Goal: Task Accomplishment & Management: Use online tool/utility

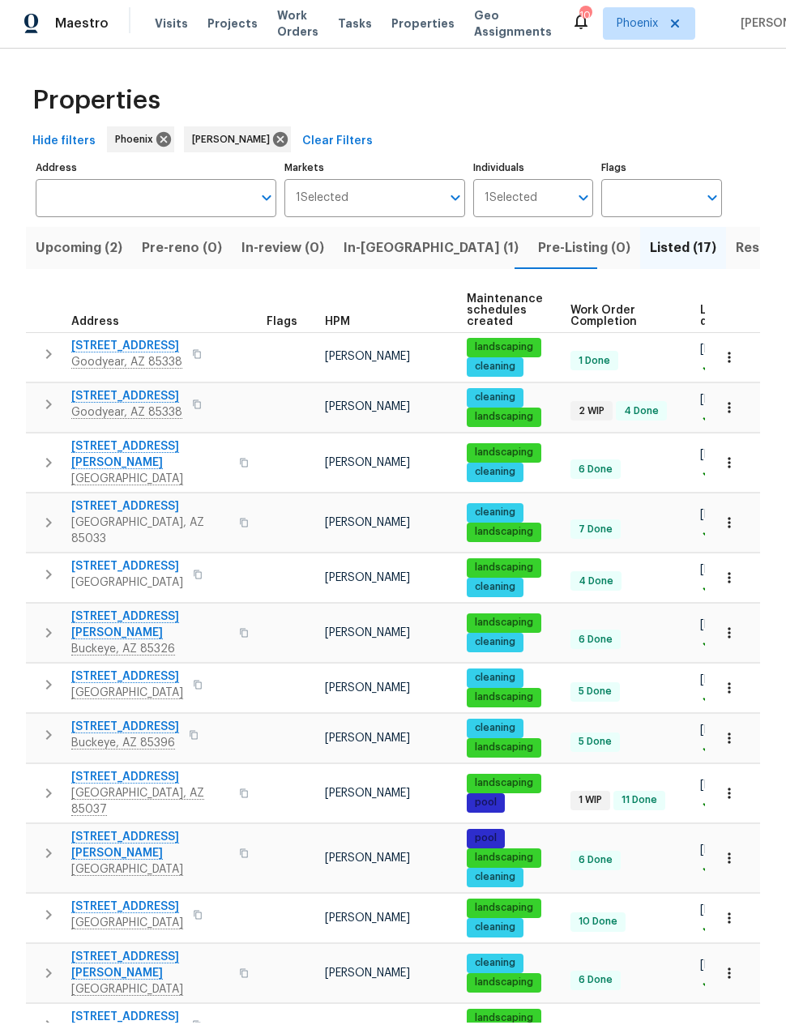
scroll to position [201, 0]
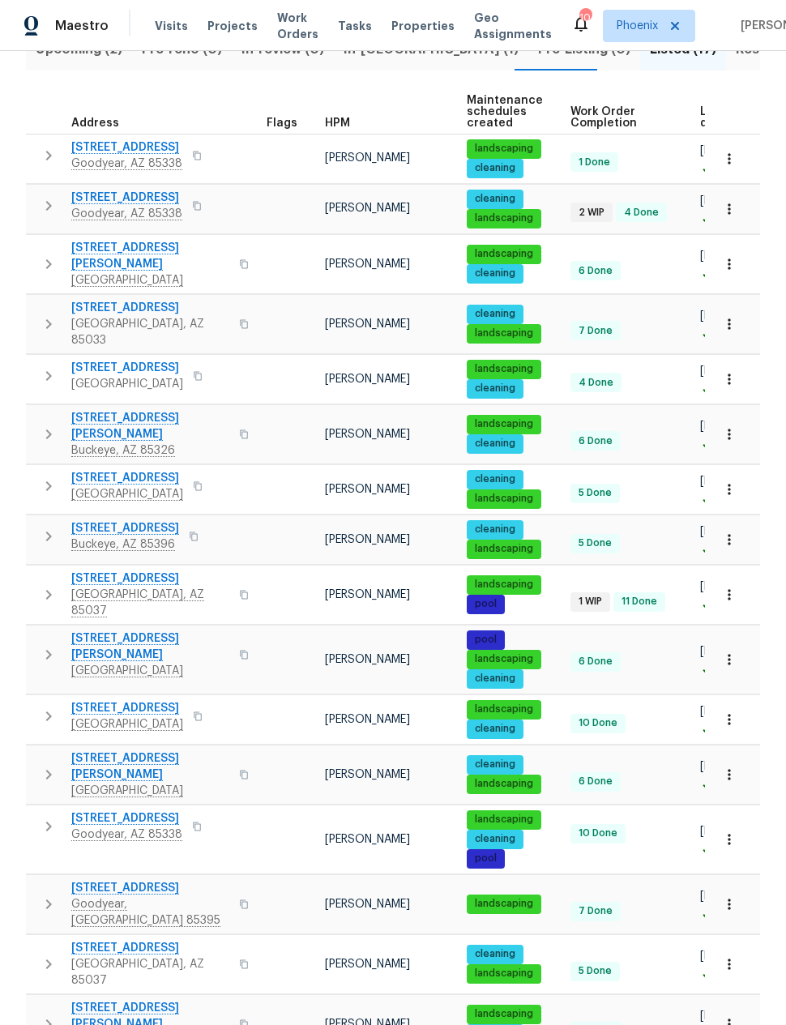
click at [50, 954] on icon "button" at bounding box center [48, 963] width 19 height 19
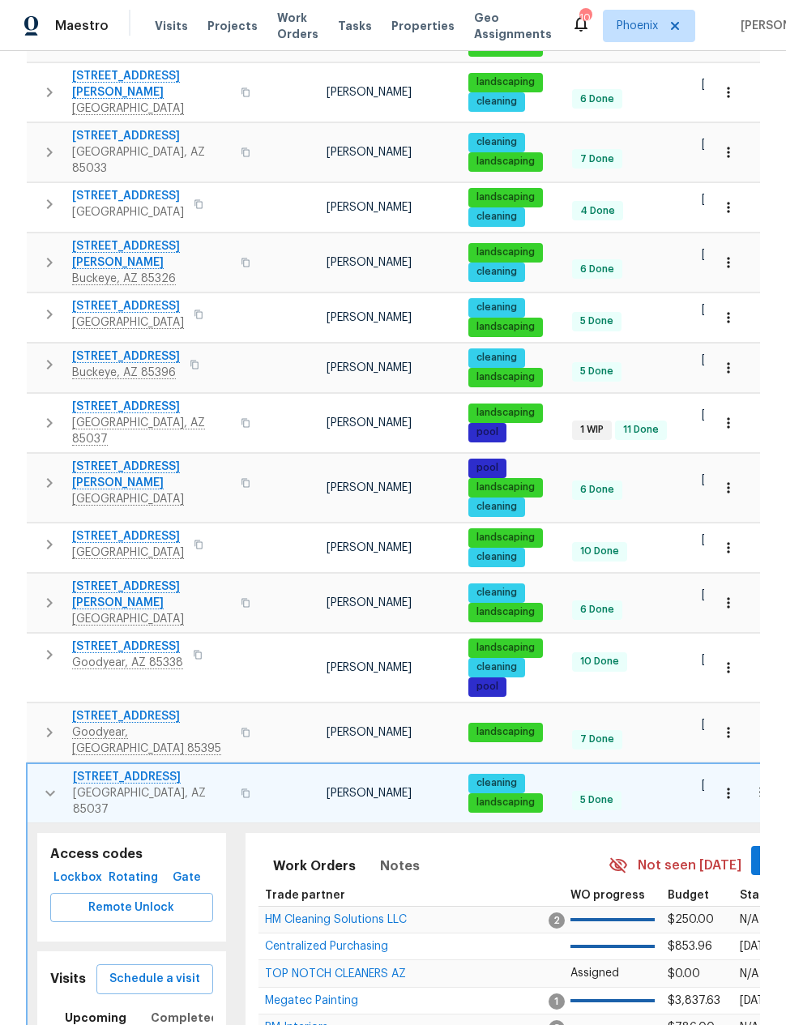
scroll to position [382, 0]
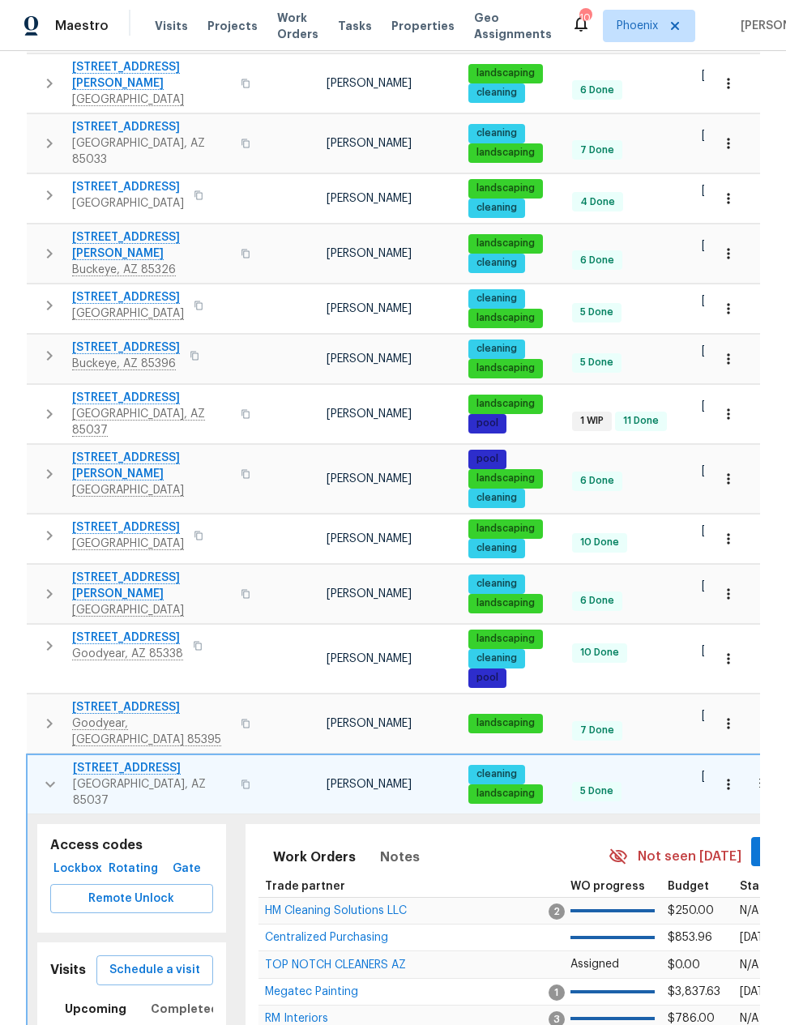
click at [186, 960] on span "Schedule a visit" at bounding box center [154, 970] width 91 height 20
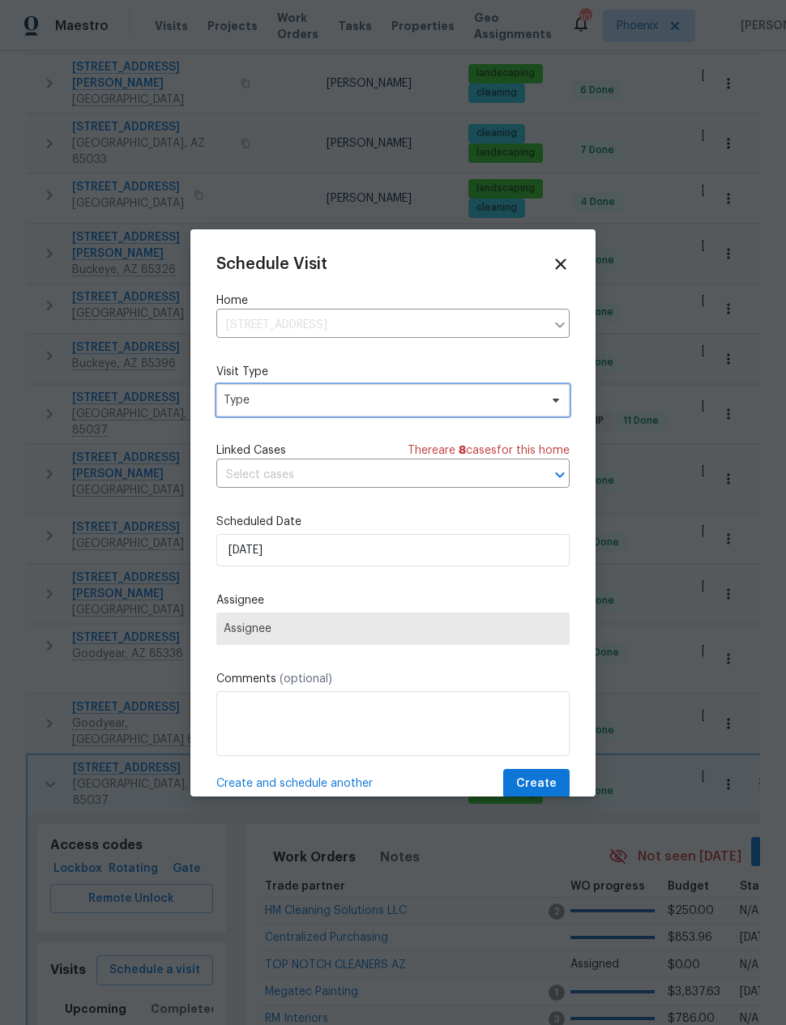
click at [381, 392] on span "Type" at bounding box center [392, 400] width 353 height 32
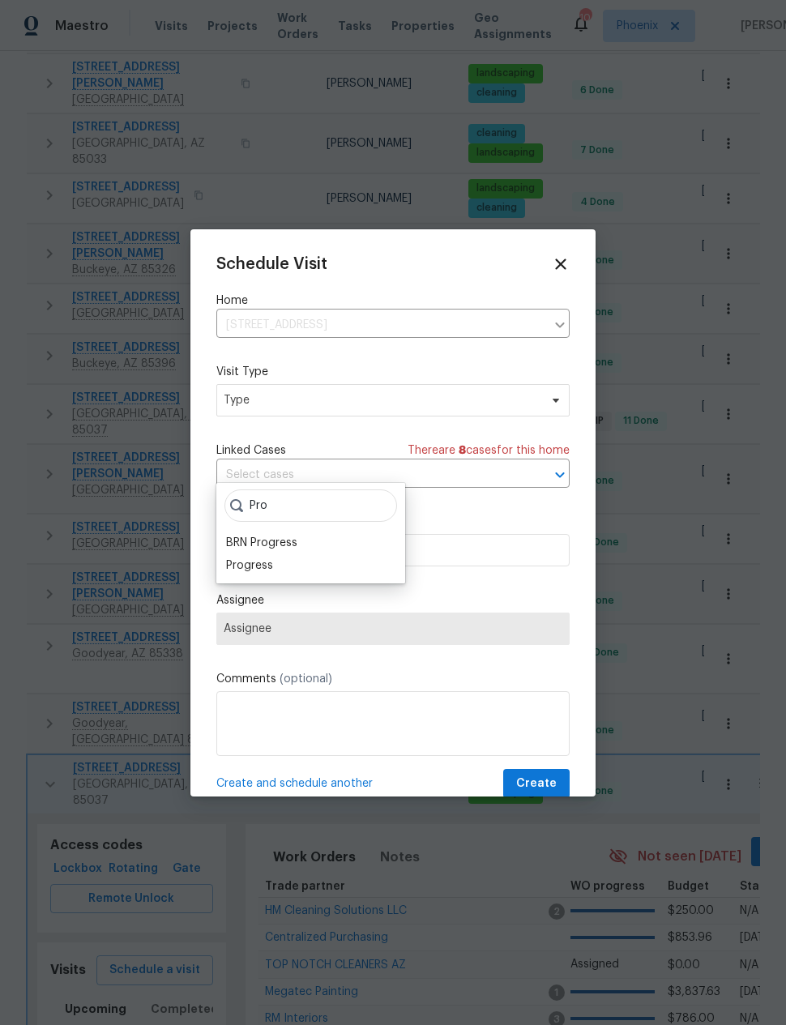
type input "Pro"
click at [271, 557] on div "Progress" at bounding box center [249, 565] width 47 height 16
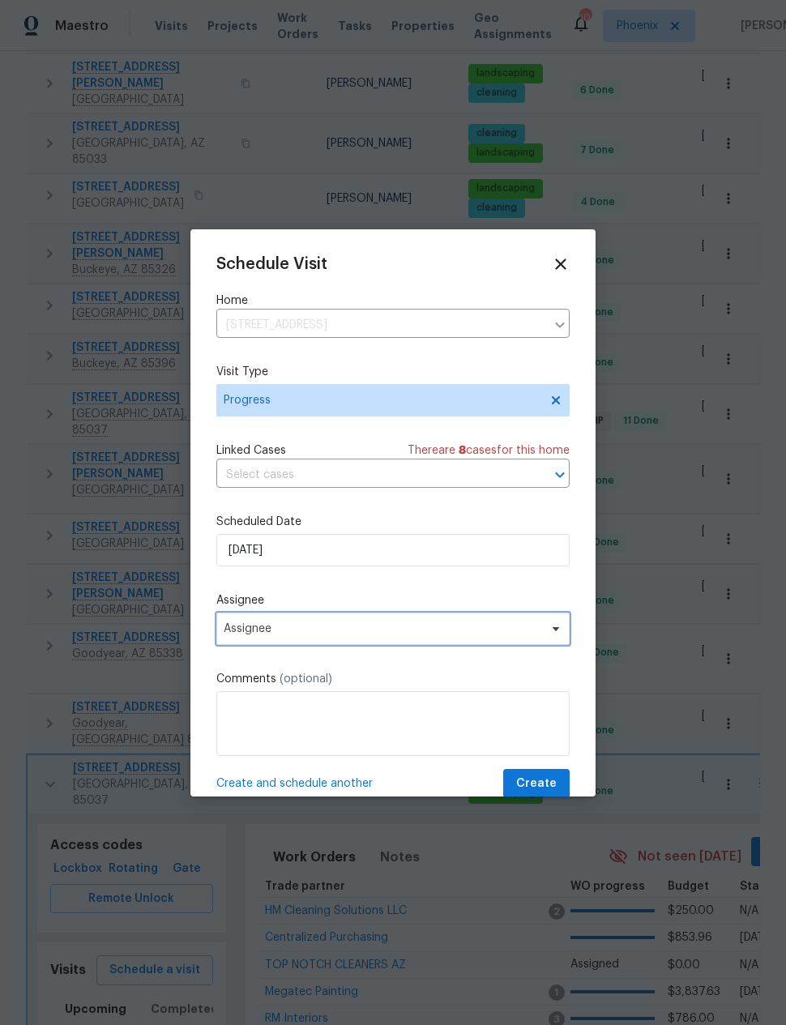
click at [311, 639] on span "Assignee" at bounding box center [392, 629] width 353 height 32
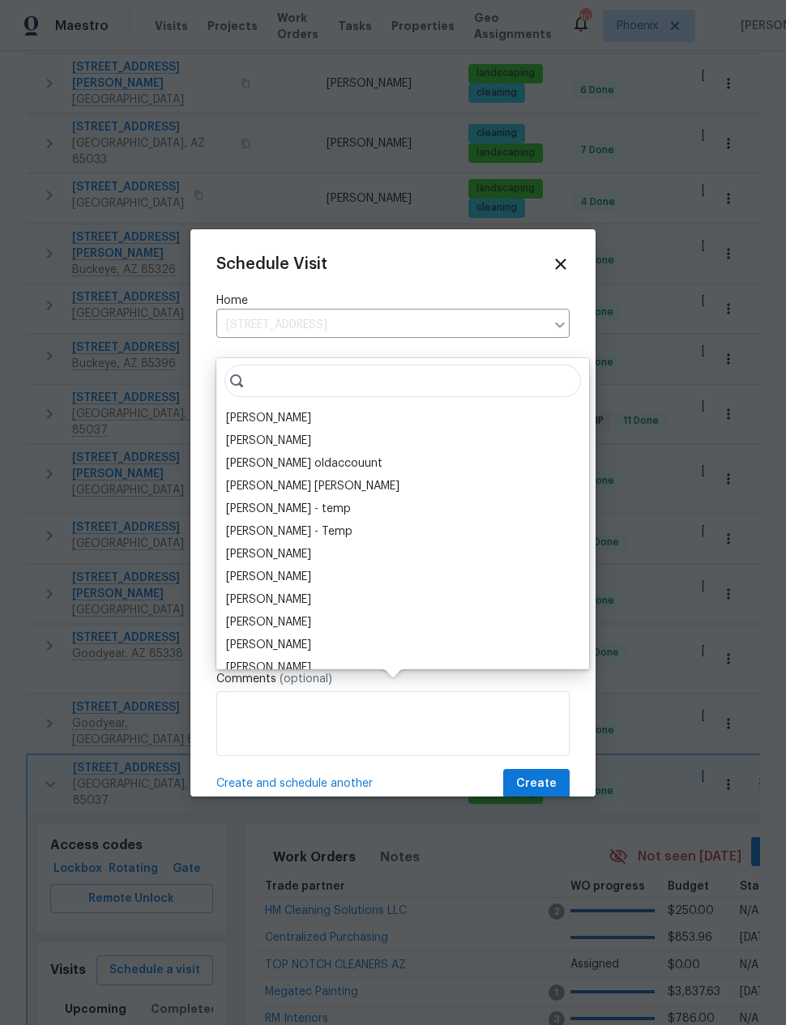
click at [271, 410] on div "[PERSON_NAME]" at bounding box center [268, 418] width 85 height 16
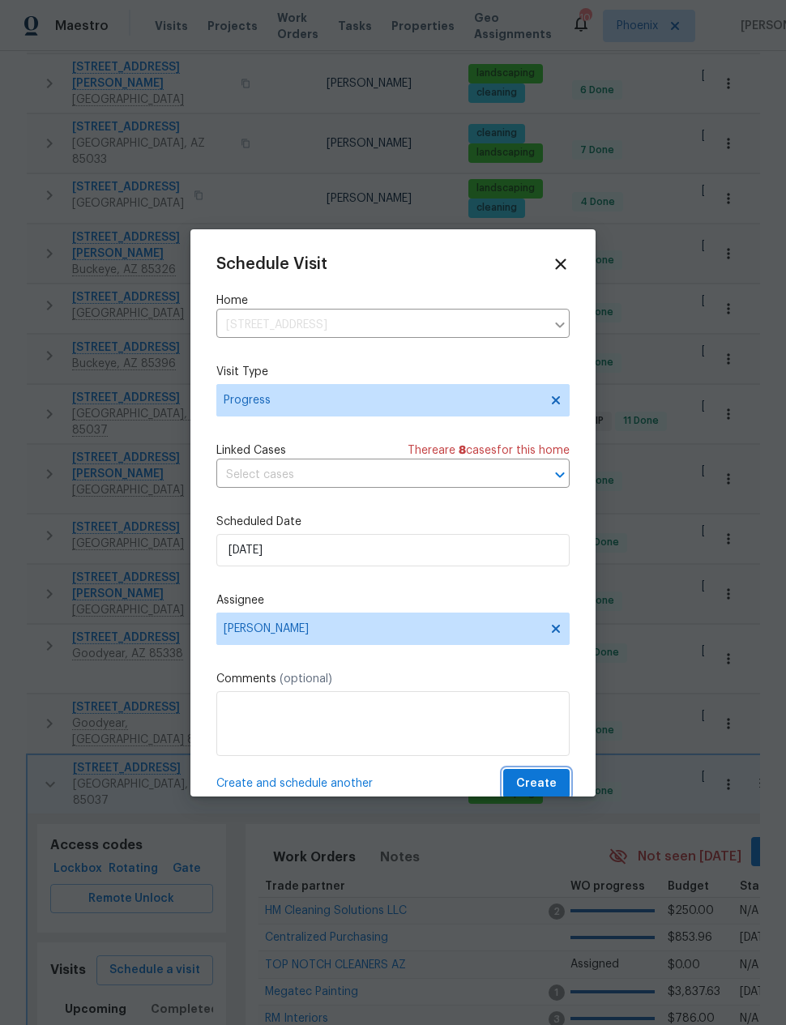
click at [541, 780] on span "Create" at bounding box center [536, 784] width 41 height 20
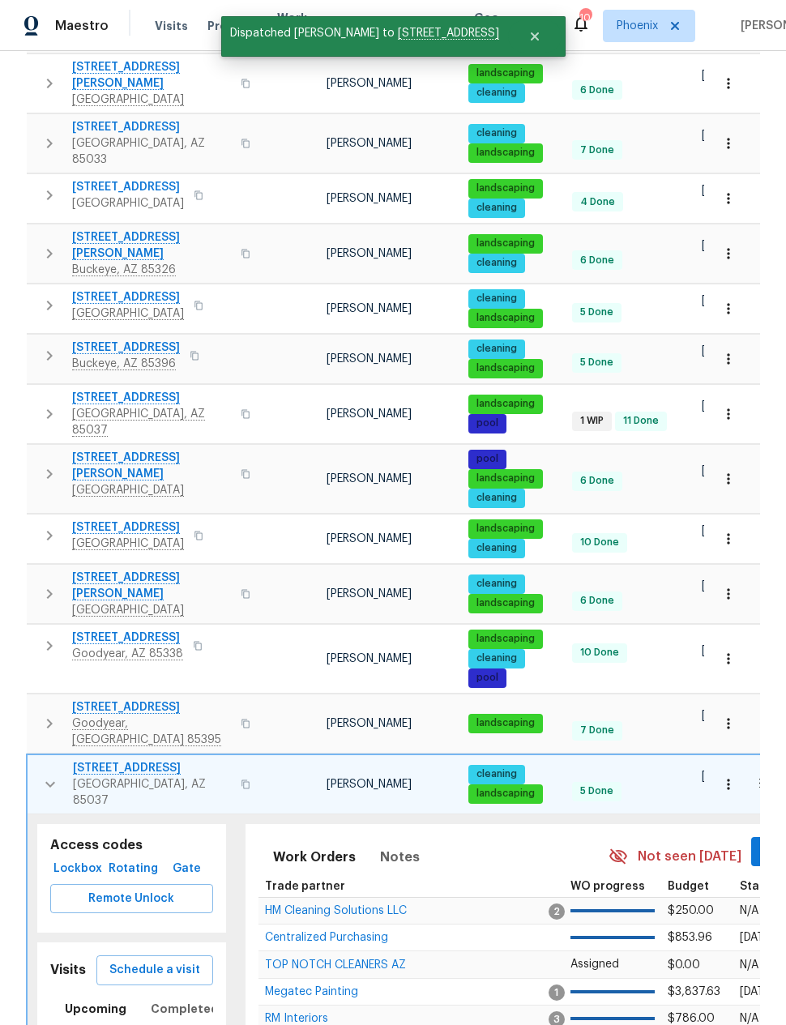
click at [52, 781] on icon "button" at bounding box center [50, 784] width 10 height 6
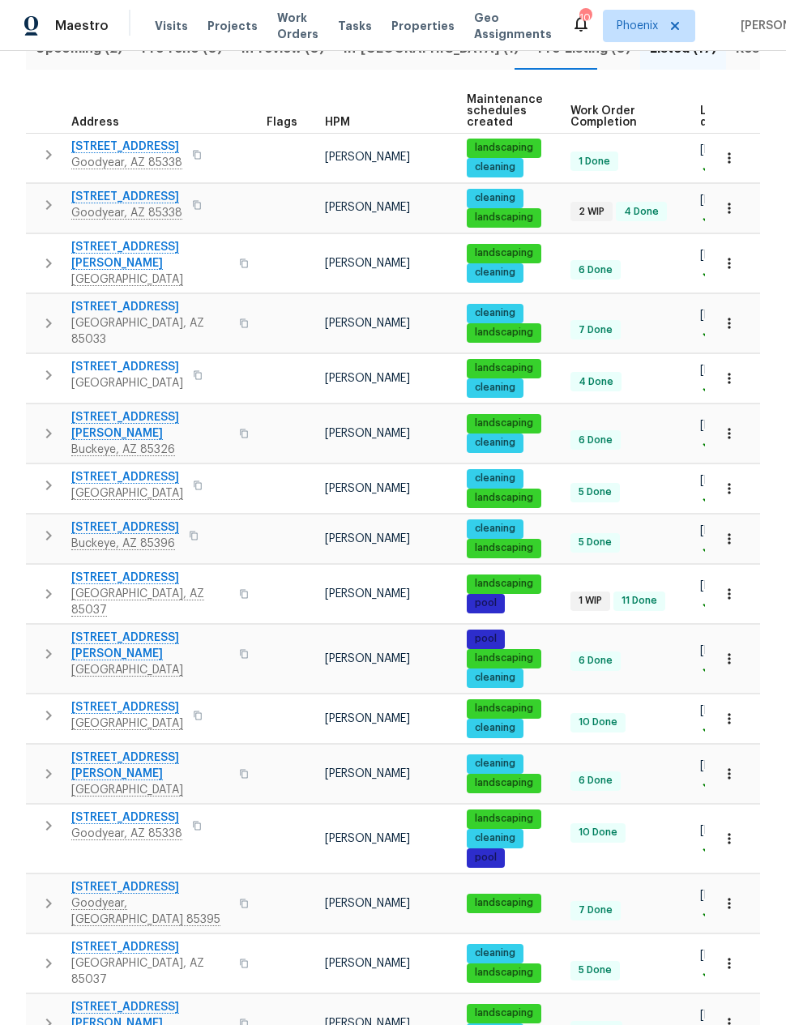
scroll to position [201, 0]
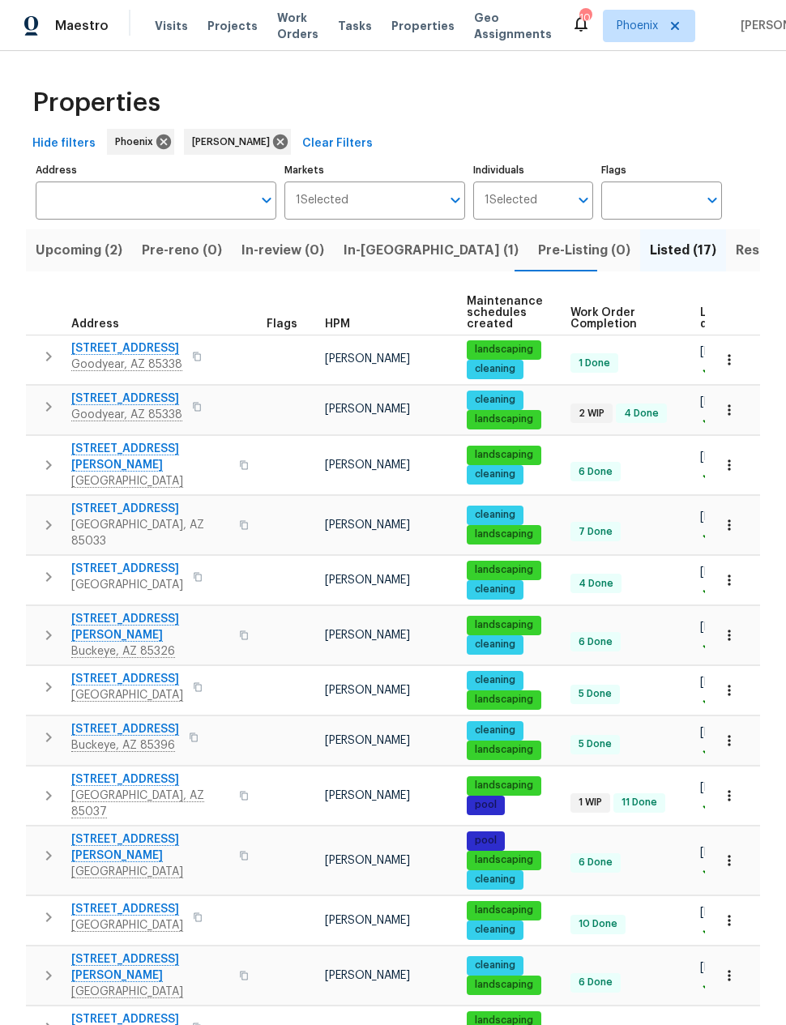
scroll to position [0, 0]
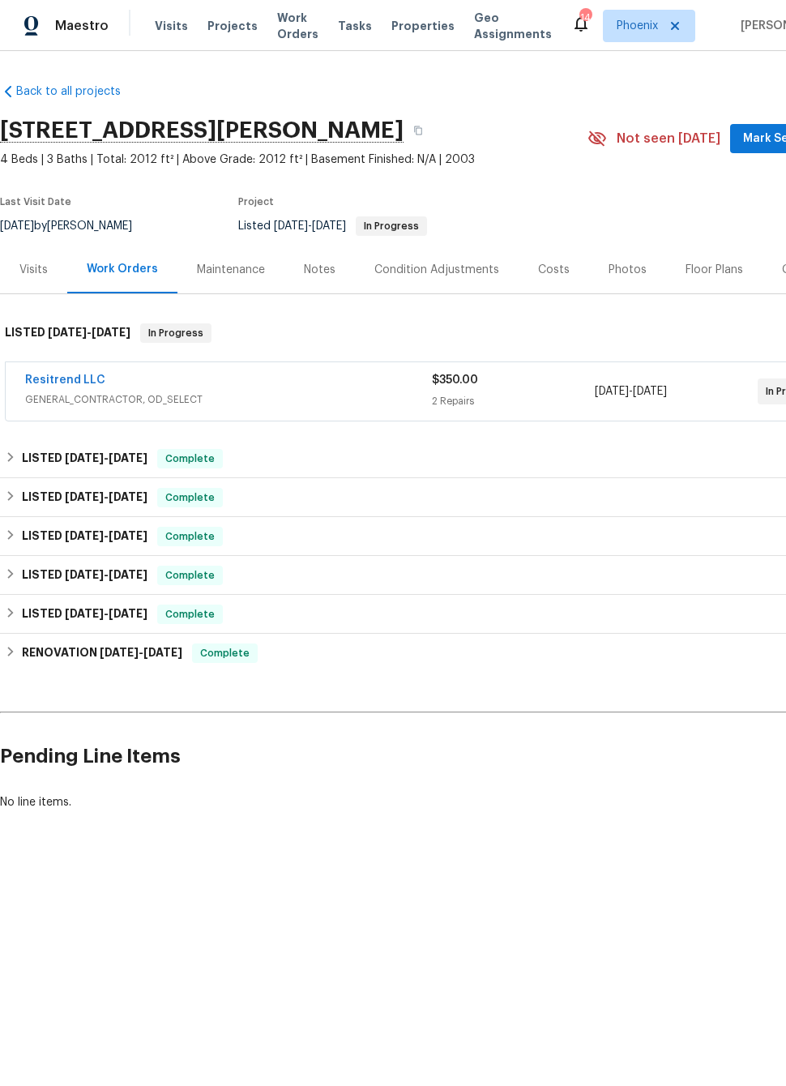
click at [71, 380] on link "Resitrend LLC" at bounding box center [65, 379] width 80 height 11
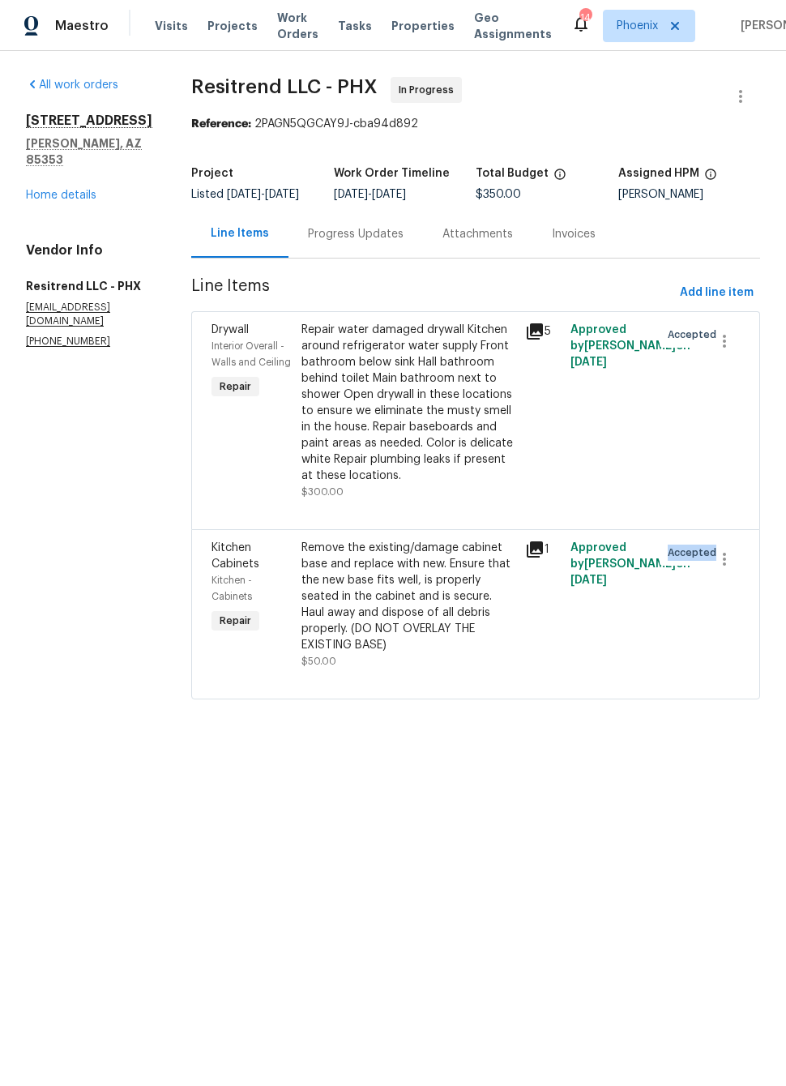
click at [640, 745] on html "Maestro Visits Projects Work Orders Tasks Properties Geo Assignments 14 Phoenix…" at bounding box center [393, 372] width 786 height 745
click at [446, 452] on div "Repair water damaged drywall Kitchen around refrigerator water supply Front bat…" at bounding box center [408, 403] width 215 height 162
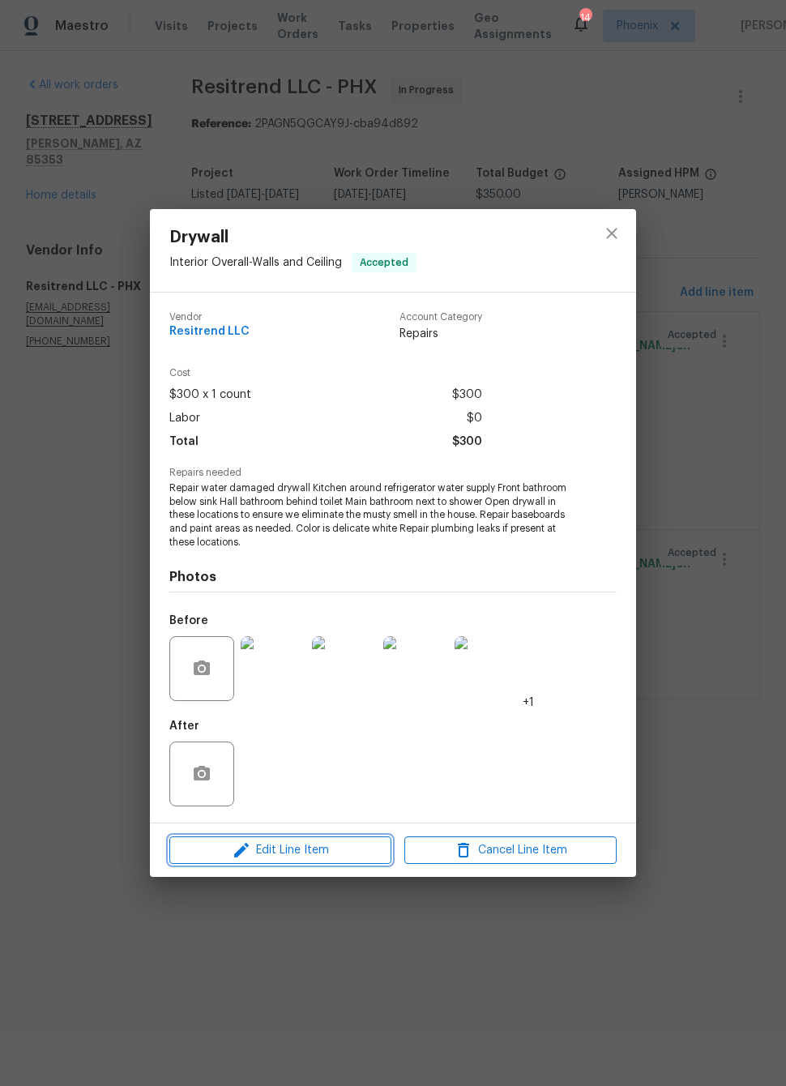
click at [233, 845] on icon "button" at bounding box center [241, 849] width 19 height 19
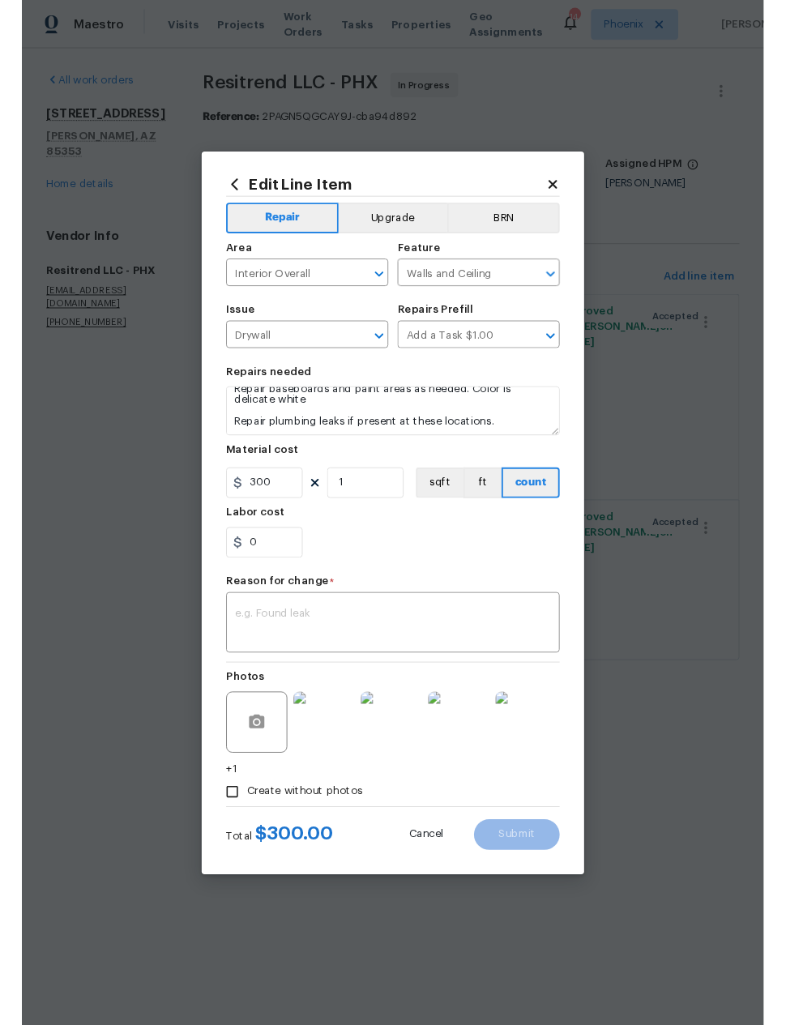
scroll to position [125, 0]
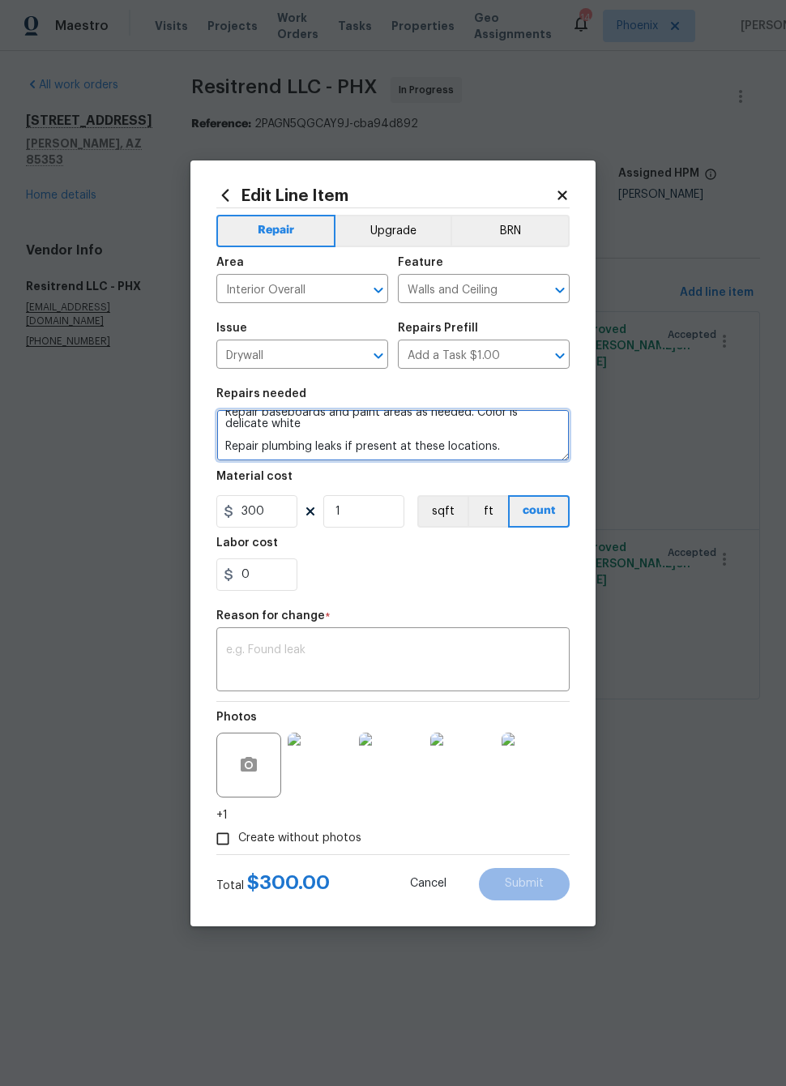
click at [524, 451] on textarea "Repair water damaged drywall Kitchen around refrigerator water supply Front bat…" at bounding box center [392, 435] width 353 height 52
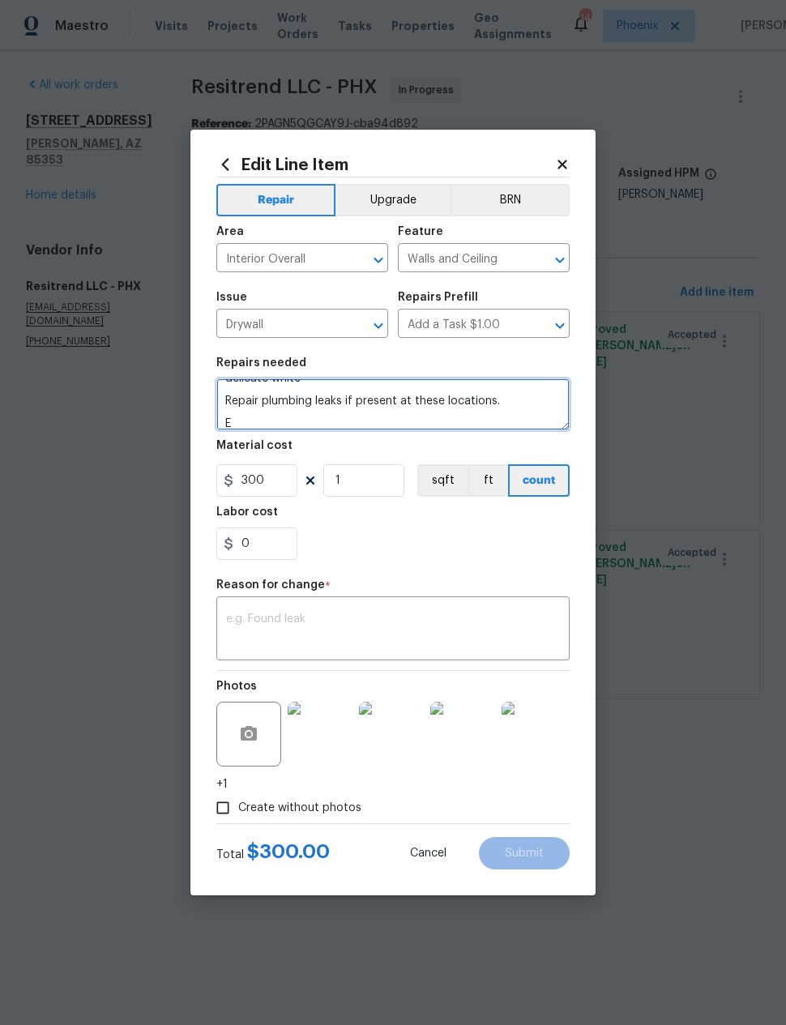
scroll to position [139, 0]
click at [243, 425] on textarea "Repair water damaged drywall Kitchen around refrigerator water supply Front bat…" at bounding box center [392, 404] width 353 height 52
click at [369, 427] on textarea "Repair water damaged drywall Kitchen around refrigerator water supply Front bat…" at bounding box center [392, 404] width 353 height 52
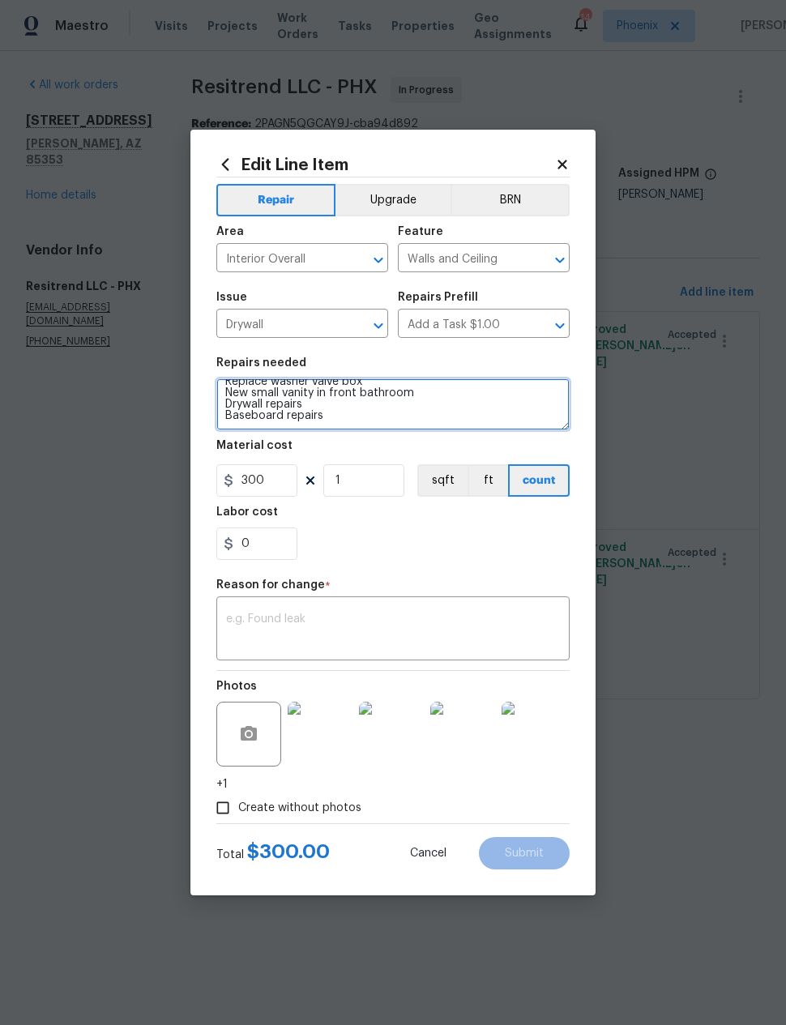
type textarea "Repair water damaged drywall Kitchen around refrigerator water supply Front bat…"
click at [242, 473] on input "300" at bounding box center [256, 480] width 81 height 32
click at [254, 479] on input "300" at bounding box center [256, 480] width 81 height 32
click at [254, 478] on input "300" at bounding box center [256, 480] width 81 height 32
type input "1325"
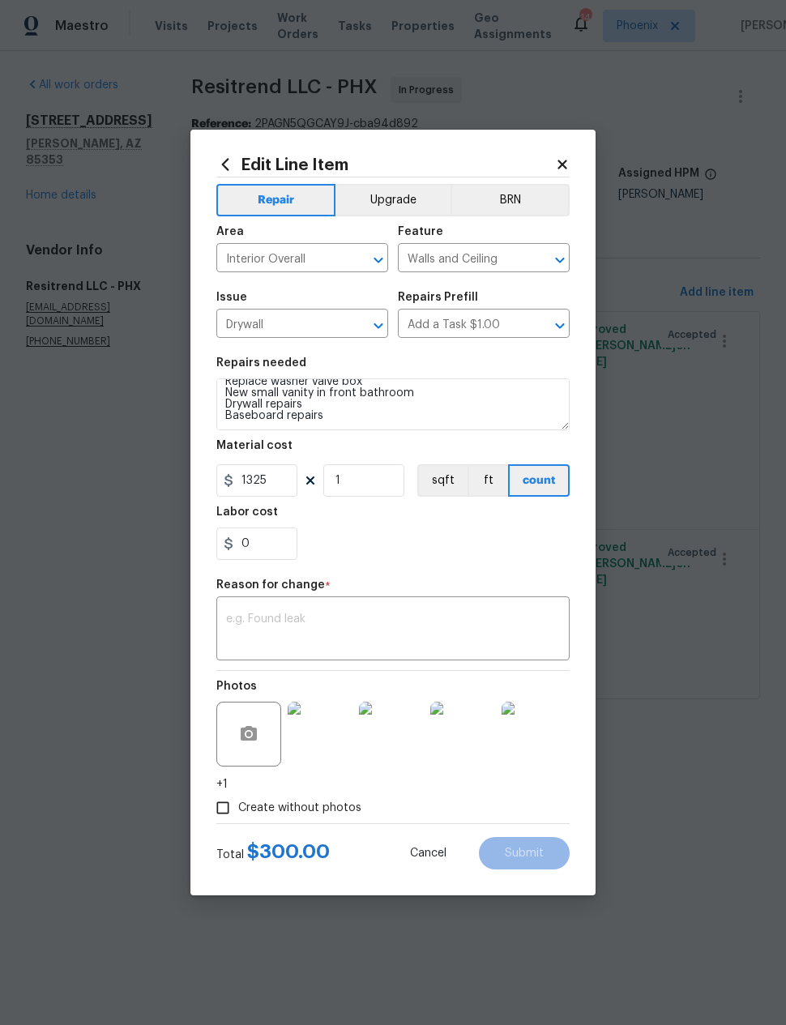
click at [498, 534] on div "0" at bounding box center [392, 543] width 353 height 32
click at [498, 626] on textarea at bounding box center [393, 630] width 334 height 34
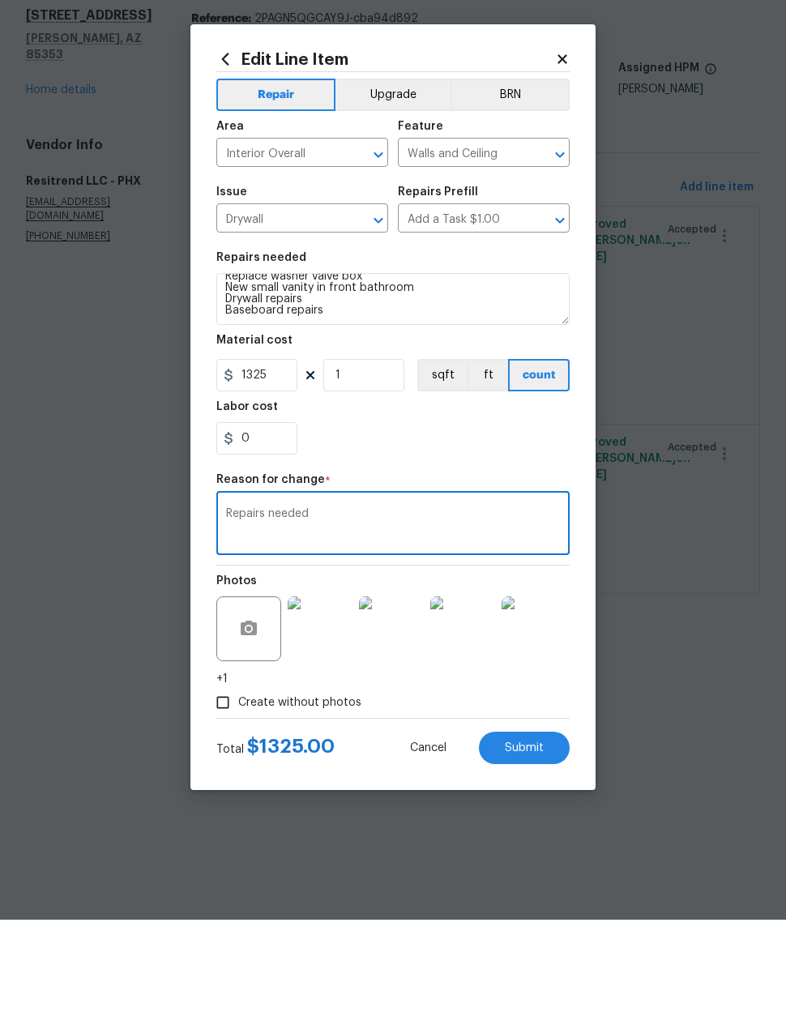
type textarea "Repairs needed"
click at [498, 527] on div "0" at bounding box center [392, 543] width 353 height 32
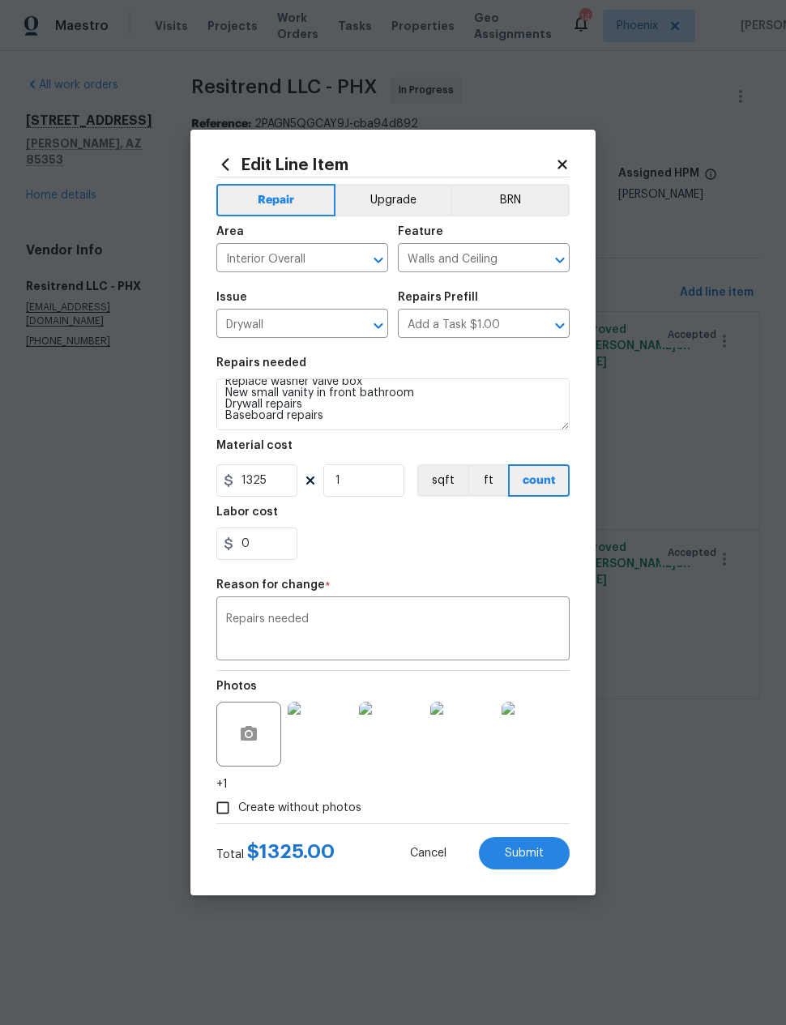
click at [535, 849] on span "Submit" at bounding box center [524, 854] width 39 height 12
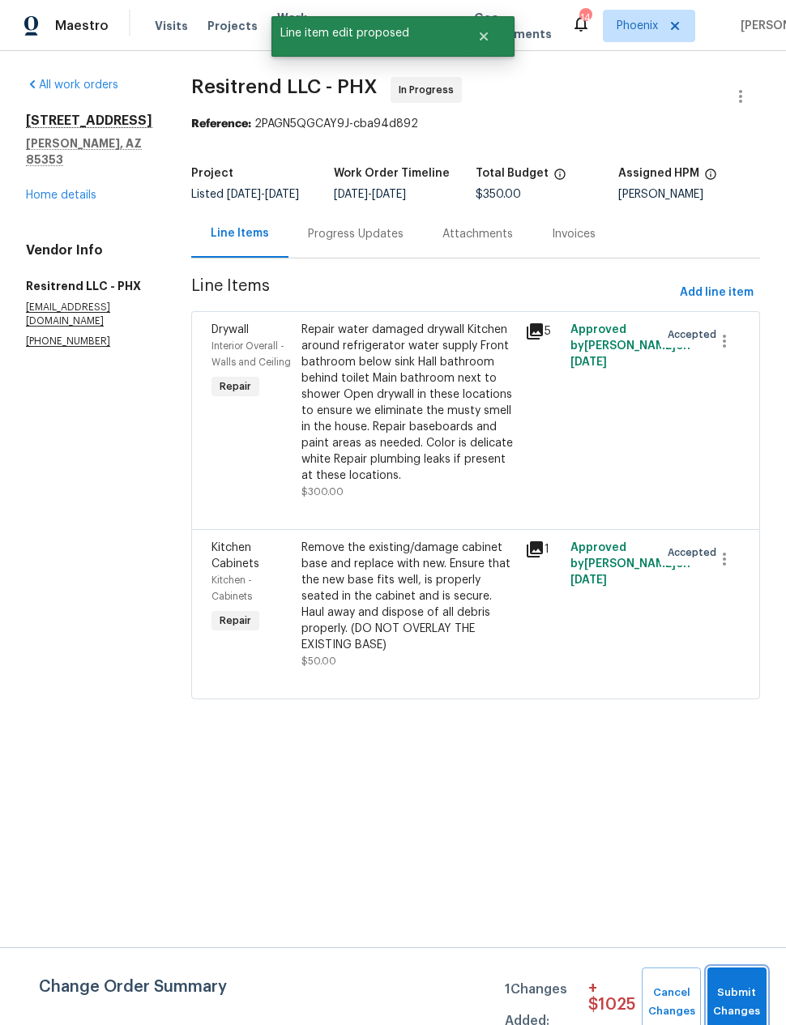
click at [743, 988] on span "Submit Changes" at bounding box center [736, 1002] width 43 height 37
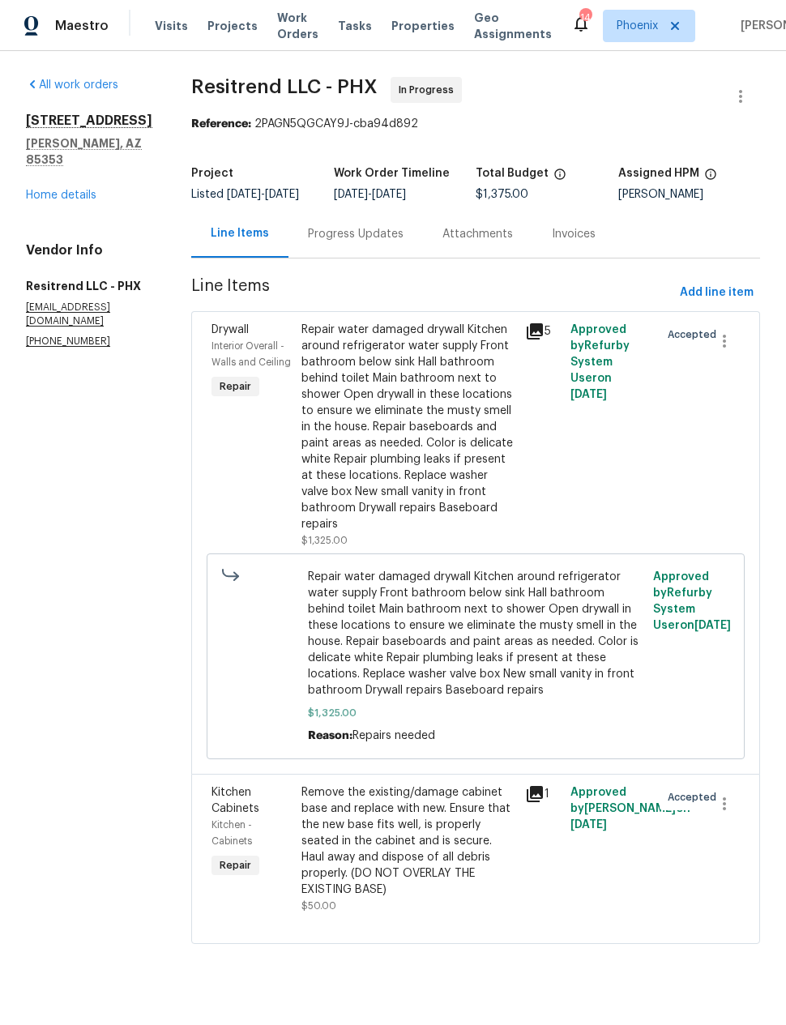
click at [62, 169] on div "3013 S 102nd Ln Tolleson, AZ 85353 Home details" at bounding box center [89, 158] width 126 height 91
click at [58, 190] on link "Home details" at bounding box center [61, 195] width 70 height 11
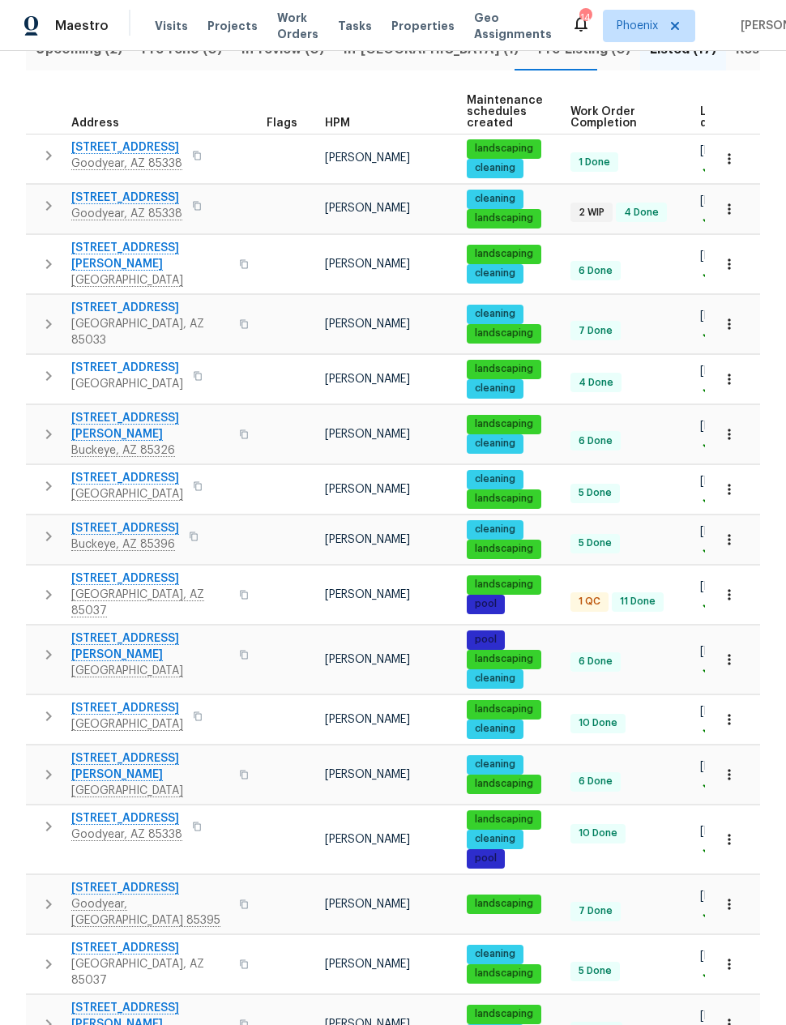
scroll to position [65, 0]
click at [109, 570] on span "[STREET_ADDRESS]" at bounding box center [150, 578] width 158 height 16
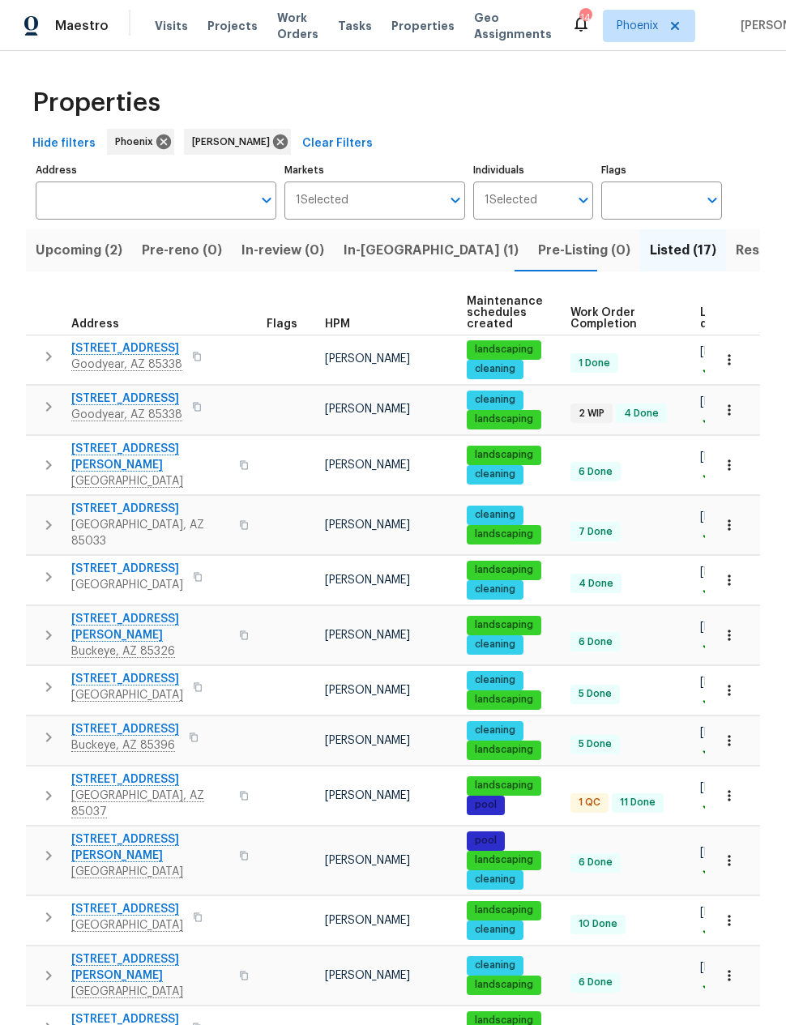
scroll to position [0, 0]
click at [364, 257] on span "In-reno (1)" at bounding box center [431, 250] width 175 height 23
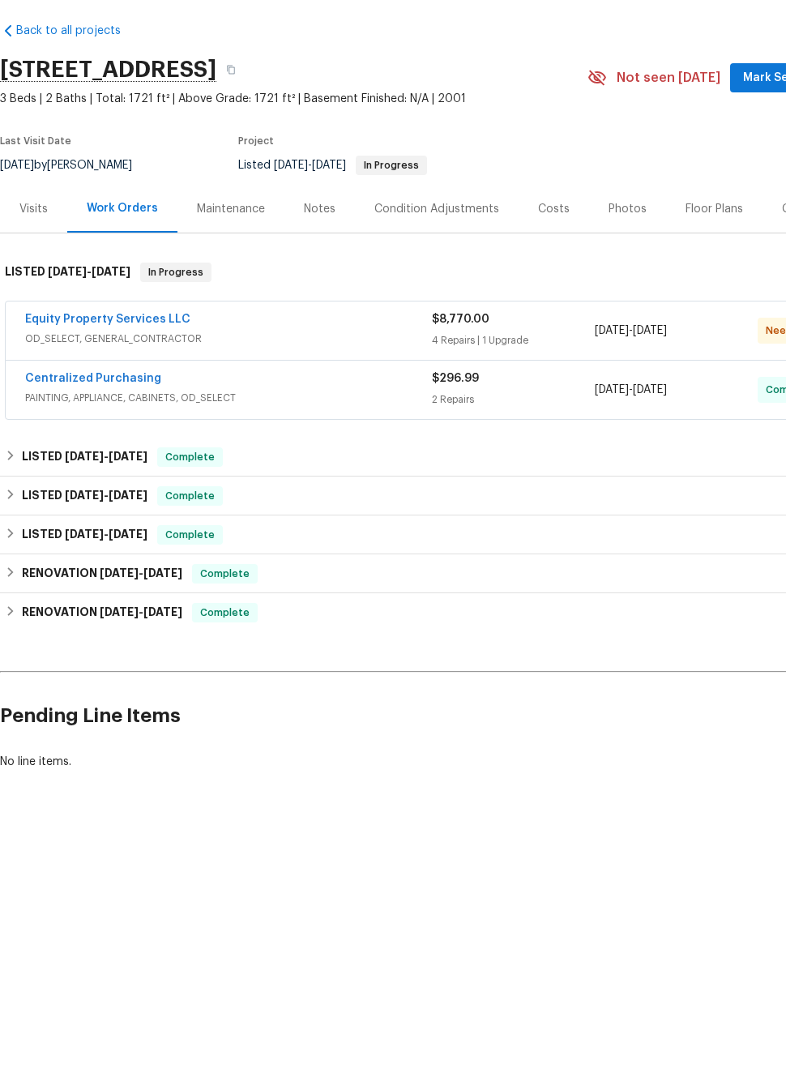
click at [72, 374] on link "Equity Property Services LLC" at bounding box center [107, 379] width 165 height 11
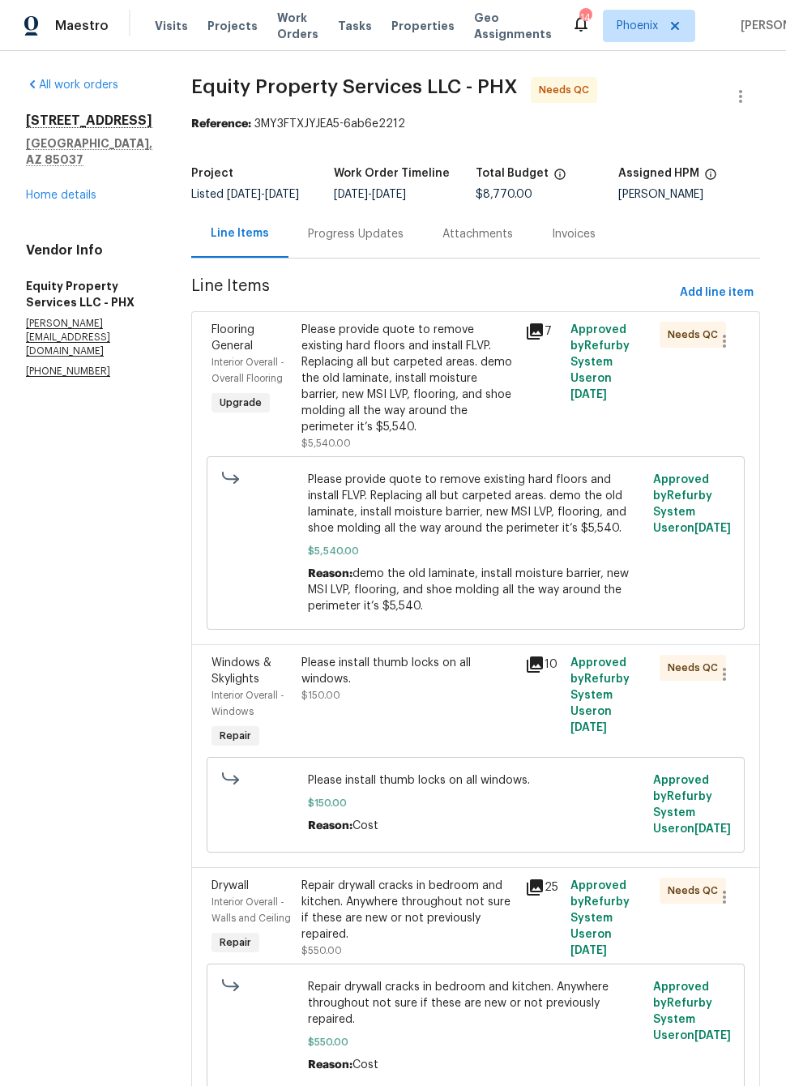
click at [527, 339] on icon at bounding box center [535, 331] width 16 height 16
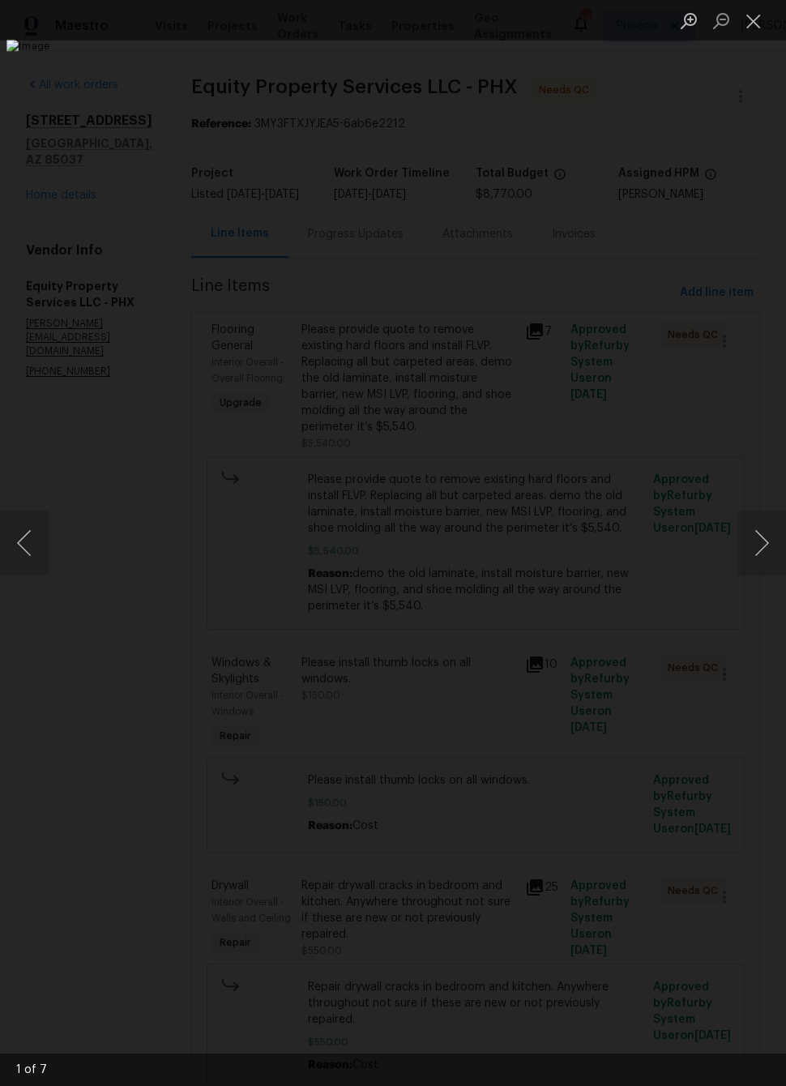
click at [753, 526] on button "Next image" at bounding box center [761, 542] width 49 height 65
click at [750, 532] on button "Next image" at bounding box center [761, 542] width 49 height 65
click at [752, 537] on button "Next image" at bounding box center [761, 542] width 49 height 65
click at [756, 531] on button "Next image" at bounding box center [761, 542] width 49 height 65
click at [755, 535] on button "Next image" at bounding box center [761, 542] width 49 height 65
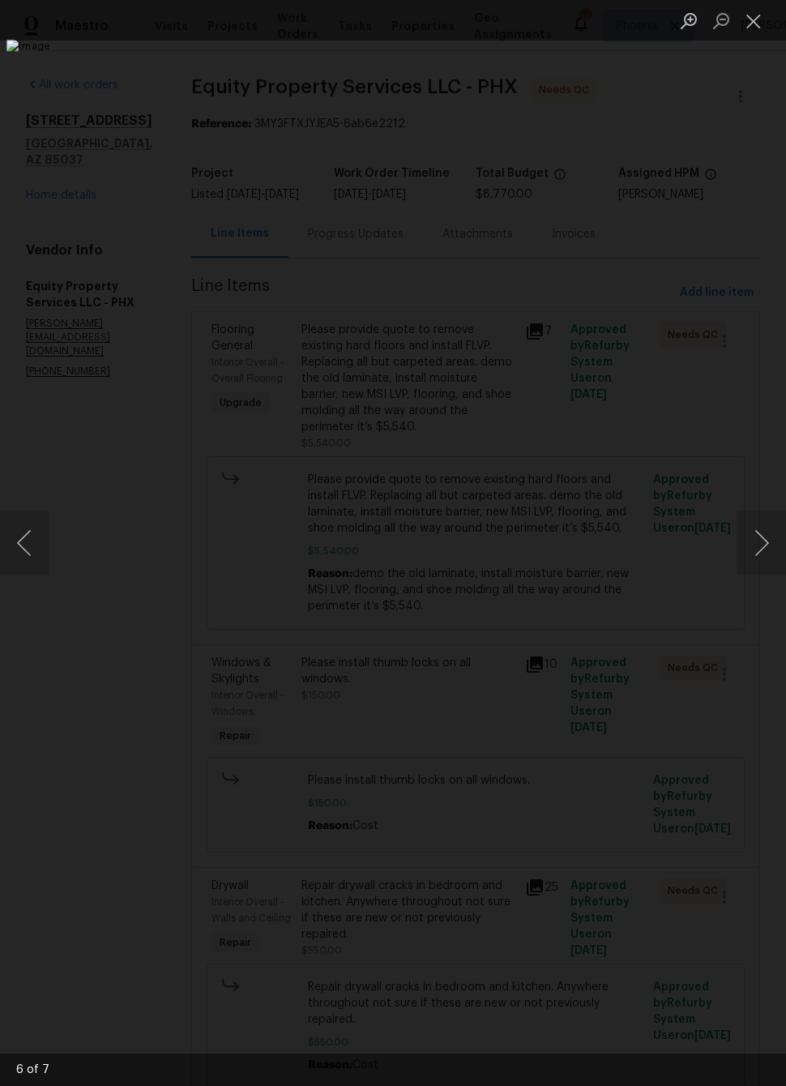
click at [762, 531] on button "Next image" at bounding box center [761, 542] width 49 height 65
click at [764, 527] on button "Next image" at bounding box center [761, 542] width 49 height 65
click at [759, 533] on button "Next image" at bounding box center [761, 542] width 49 height 65
click at [762, 530] on button "Next image" at bounding box center [761, 542] width 49 height 65
click at [761, 533] on button "Next image" at bounding box center [761, 542] width 49 height 65
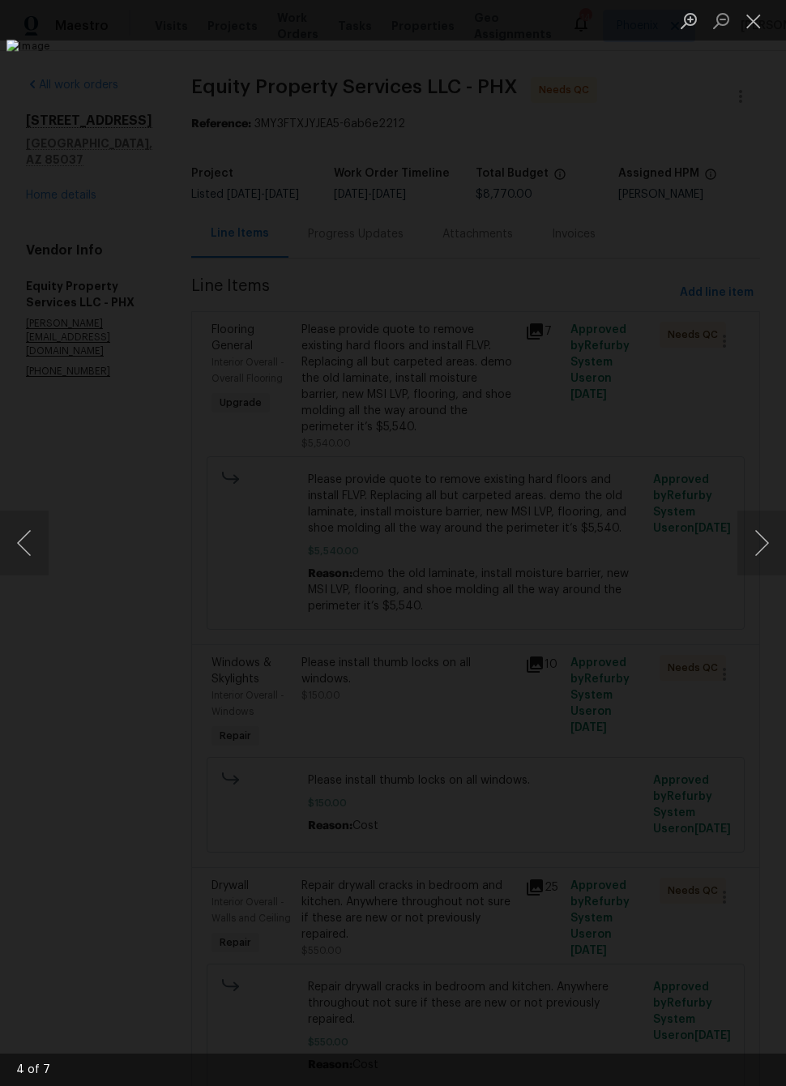
click at [760, 535] on button "Next image" at bounding box center [761, 542] width 49 height 65
click at [762, 530] on button "Next image" at bounding box center [761, 542] width 49 height 65
click at [763, 523] on button "Next image" at bounding box center [761, 542] width 49 height 65
click at [762, 536] on button "Next image" at bounding box center [761, 542] width 49 height 65
click at [755, 542] on button "Next image" at bounding box center [761, 542] width 49 height 65
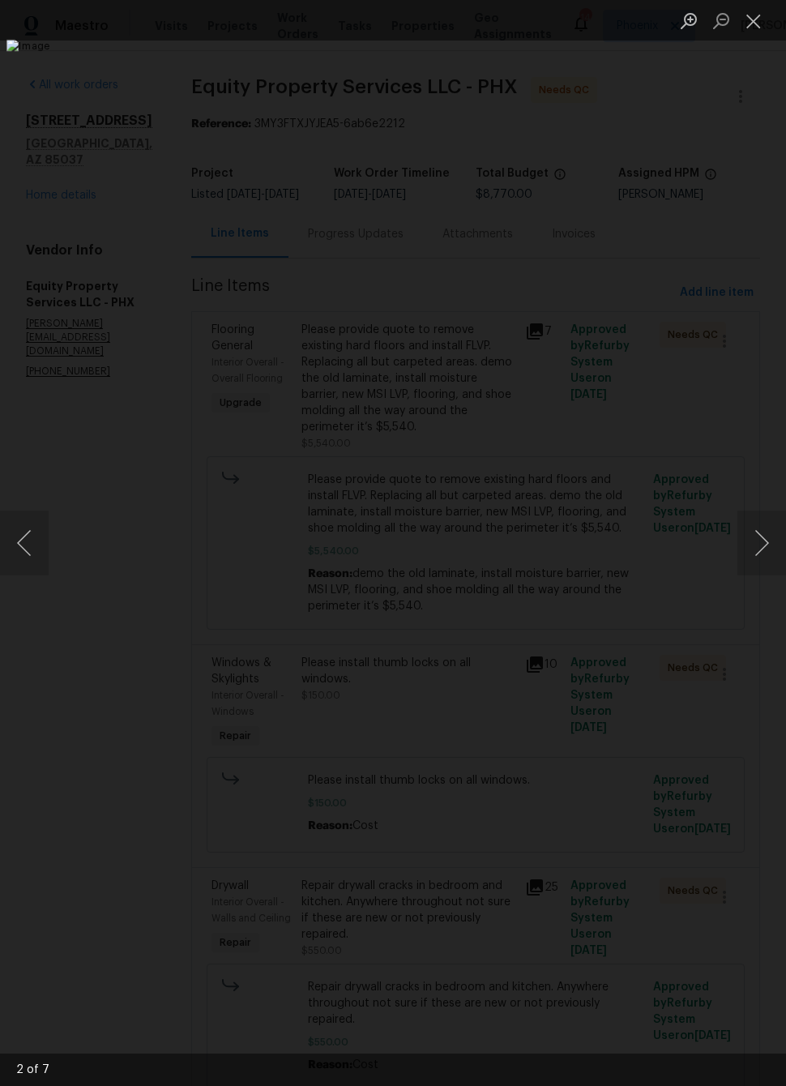
click at [754, 544] on button "Next image" at bounding box center [761, 542] width 49 height 65
click at [749, 26] on button "Close lightbox" at bounding box center [753, 20] width 32 height 28
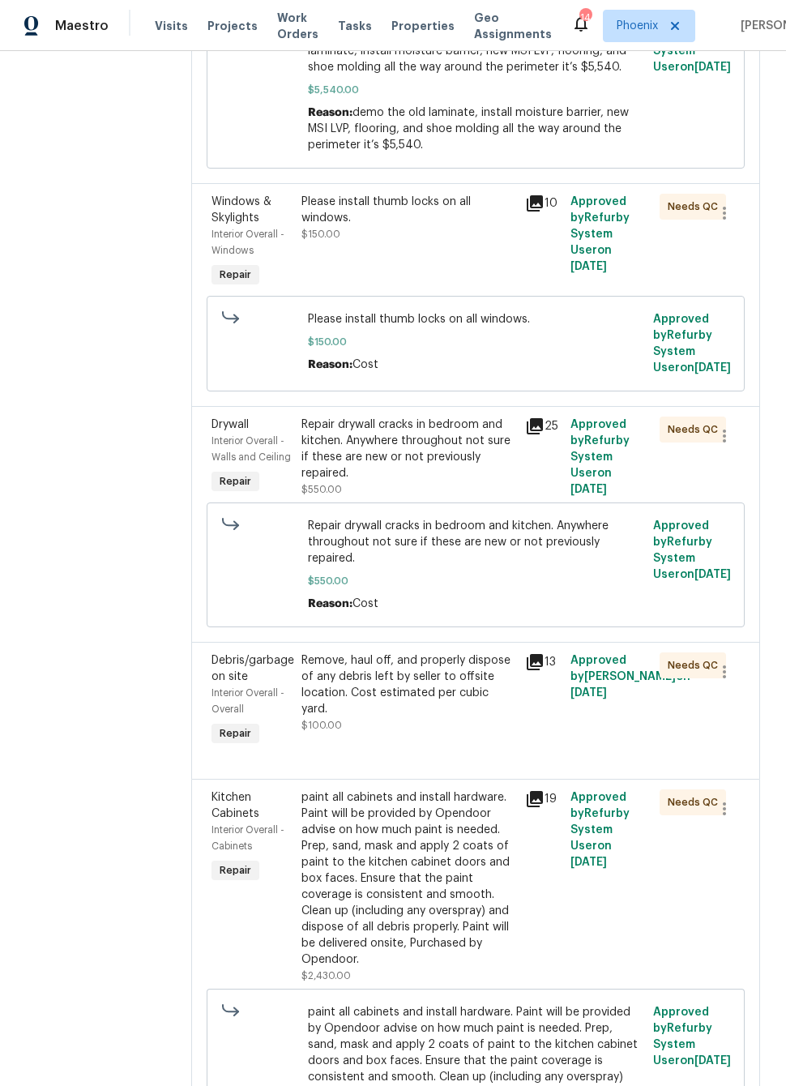
scroll to position [465, 0]
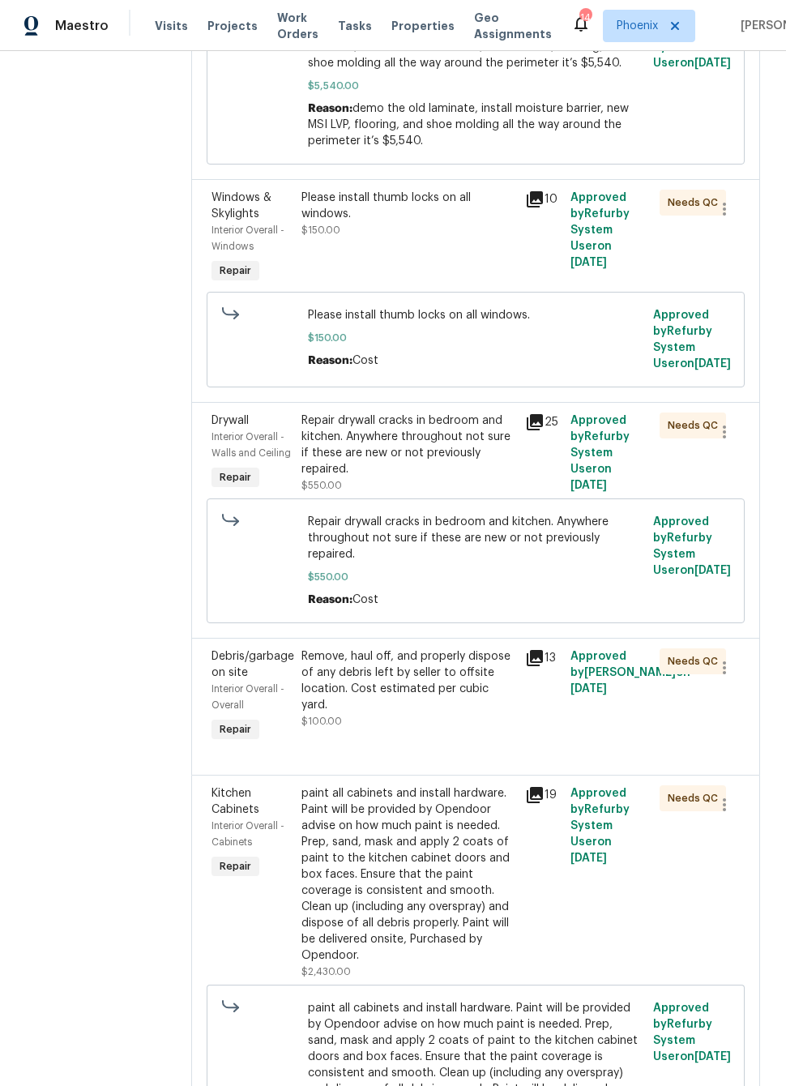
click at [525, 785] on icon at bounding box center [534, 794] width 19 height 19
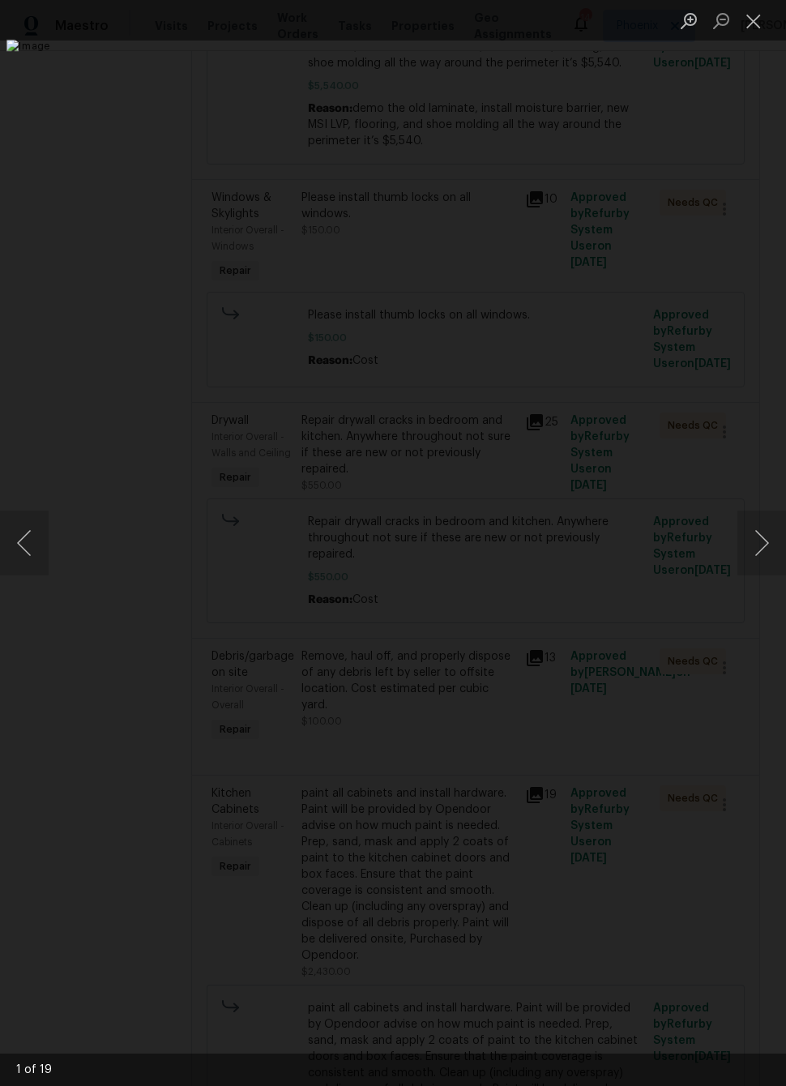
click at [759, 529] on button "Next image" at bounding box center [761, 542] width 49 height 65
click at [759, 527] on button "Next image" at bounding box center [761, 542] width 49 height 65
click at [762, 530] on button "Next image" at bounding box center [761, 542] width 49 height 65
click at [762, 529] on button "Next image" at bounding box center [761, 542] width 49 height 65
click at [763, 526] on button "Next image" at bounding box center [761, 542] width 49 height 65
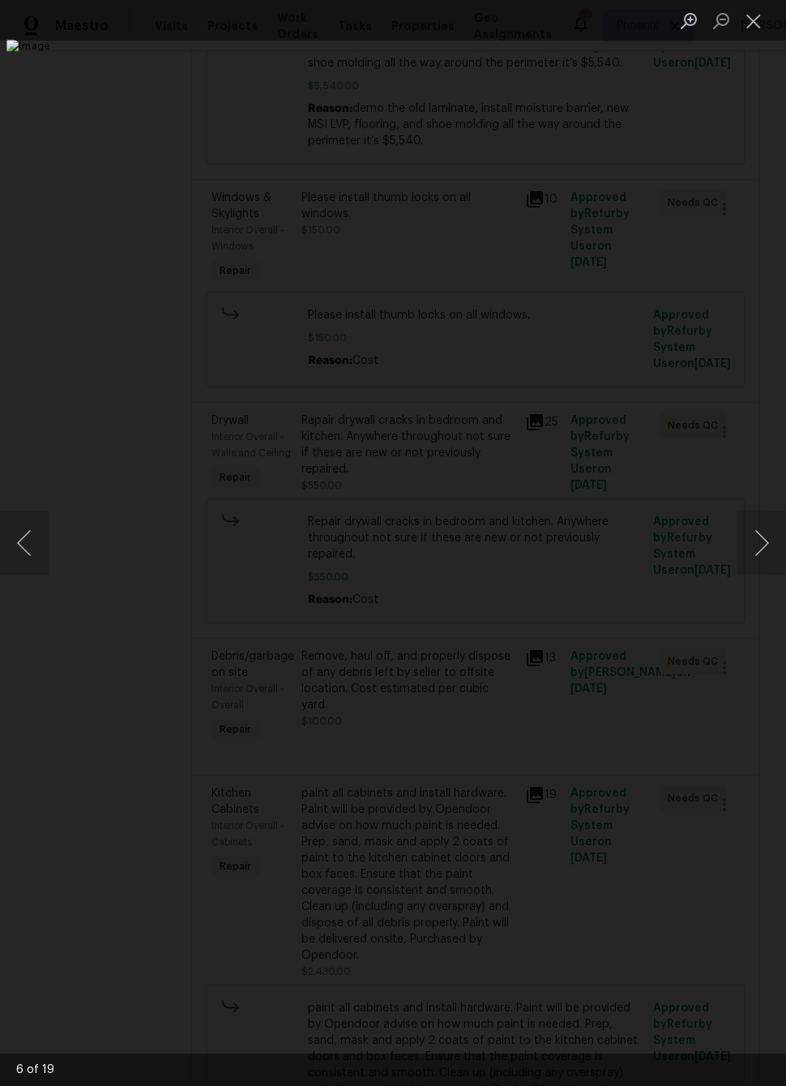
click at [762, 528] on button "Next image" at bounding box center [761, 542] width 49 height 65
click at [758, 532] on button "Next image" at bounding box center [761, 542] width 49 height 65
click at [759, 535] on button "Next image" at bounding box center [761, 542] width 49 height 65
click at [757, 536] on button "Next image" at bounding box center [761, 542] width 49 height 65
click at [758, 538] on button "Next image" at bounding box center [761, 542] width 49 height 65
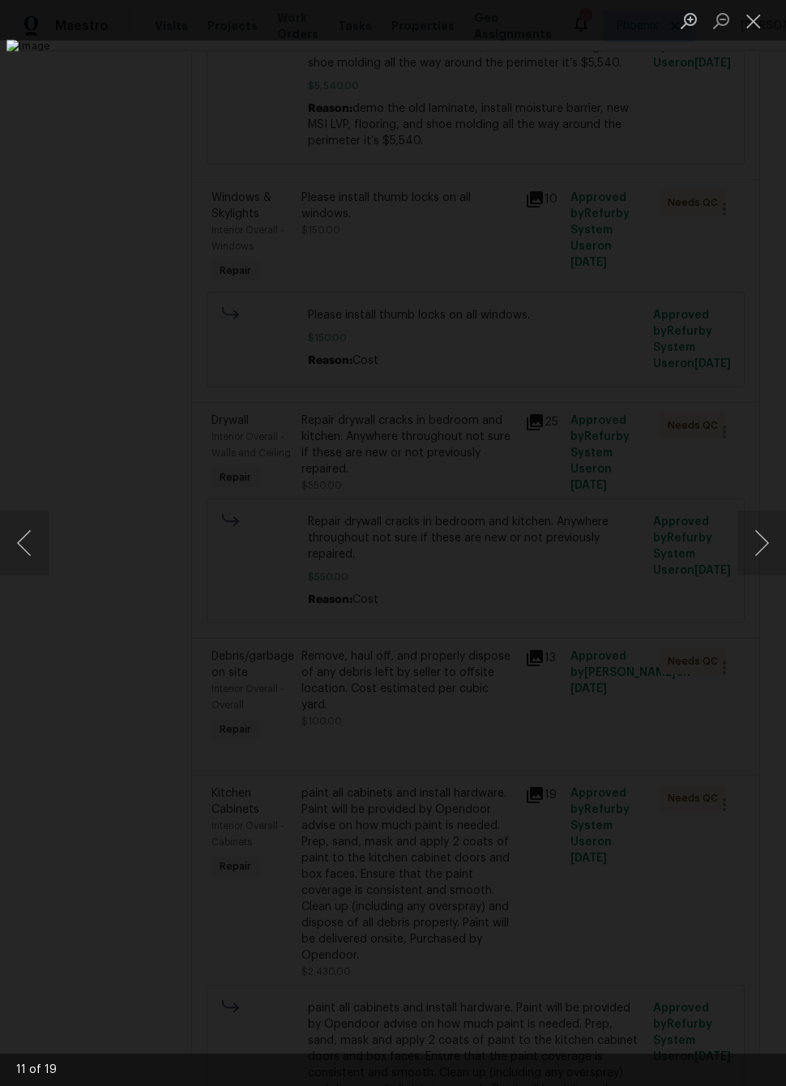
click at [757, 538] on button "Next image" at bounding box center [761, 542] width 49 height 65
click at [758, 544] on button "Next image" at bounding box center [761, 542] width 49 height 65
click at [752, 16] on button "Close lightbox" at bounding box center [753, 20] width 32 height 28
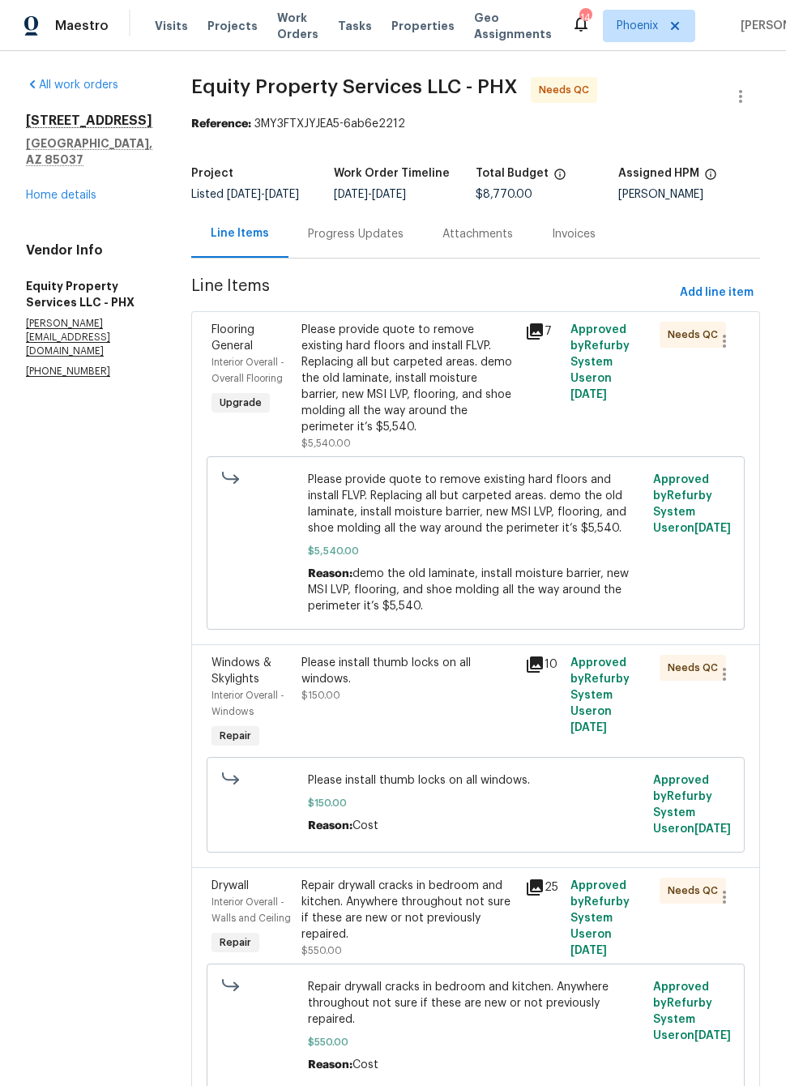
scroll to position [0, 0]
click at [64, 201] on link "Home details" at bounding box center [61, 195] width 70 height 11
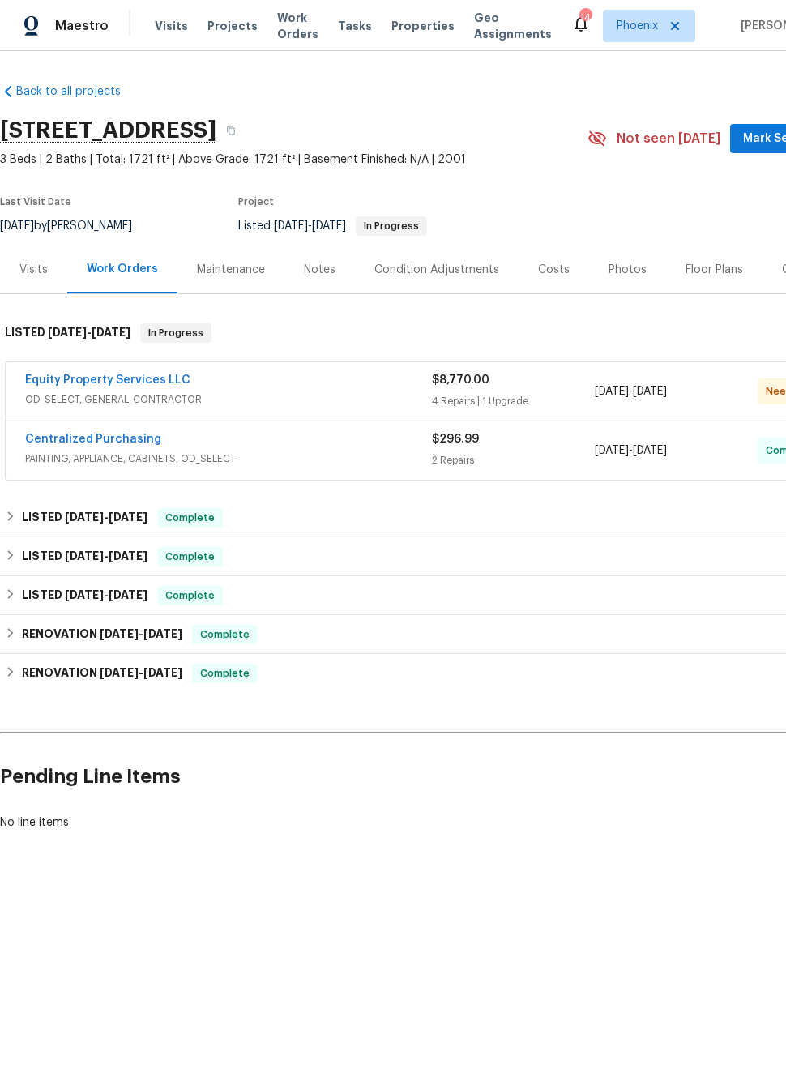
click at [70, 381] on link "Equity Property Services LLC" at bounding box center [107, 379] width 165 height 11
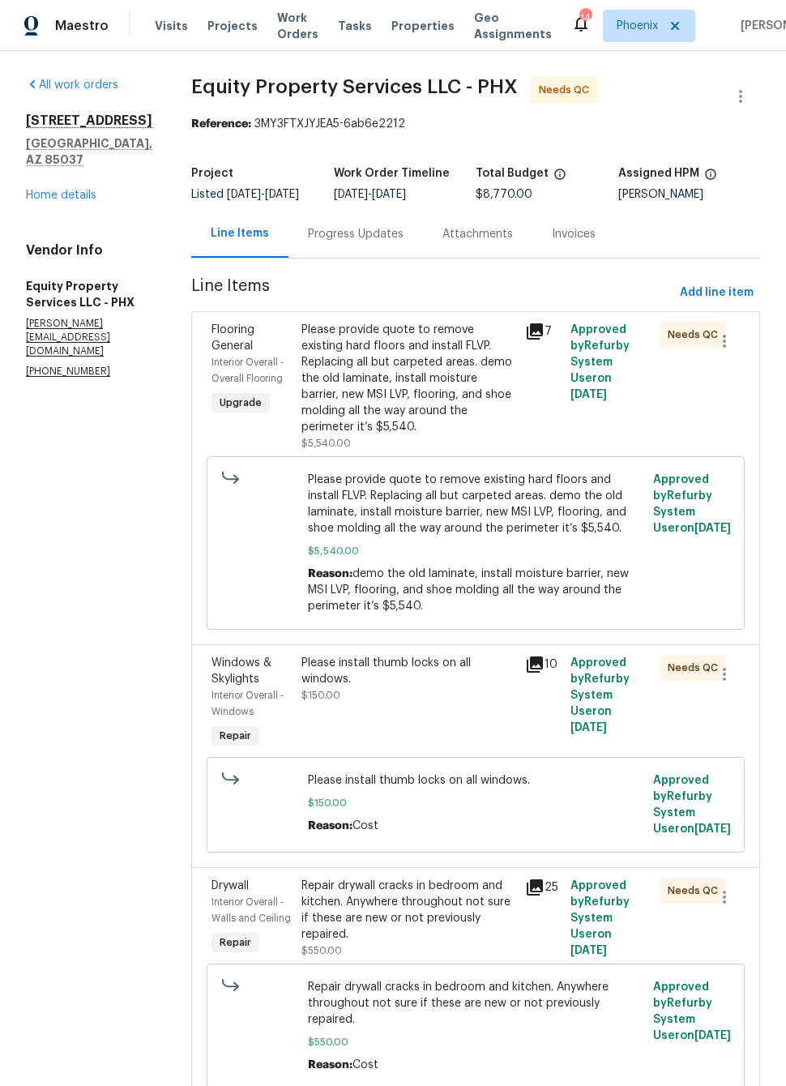
click at [341, 241] on div "Progress Updates" at bounding box center [356, 234] width 96 height 16
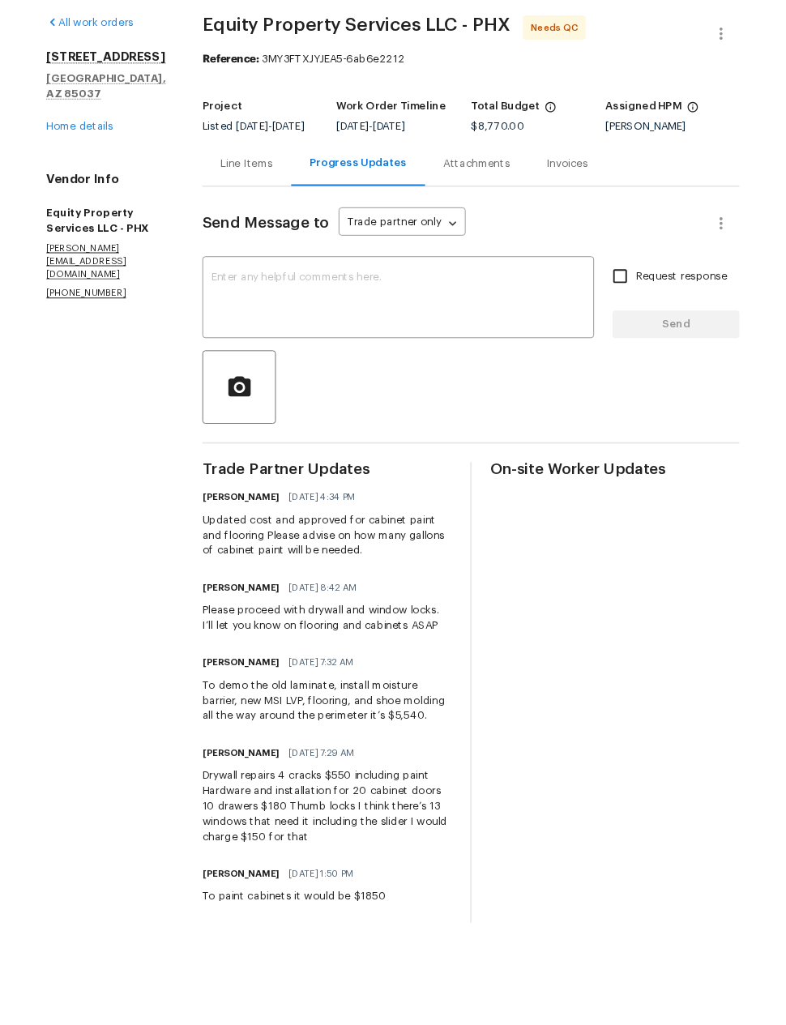
scroll to position [40, 0]
